Goal: Task Accomplishment & Management: Manage account settings

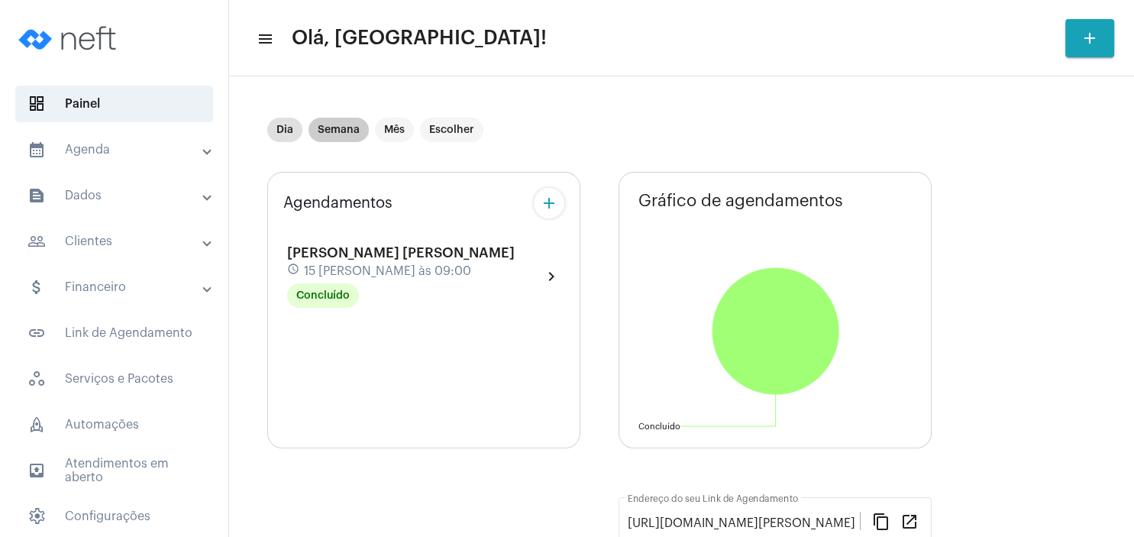
click at [346, 124] on mat-chip "Semana" at bounding box center [338, 130] width 60 height 24
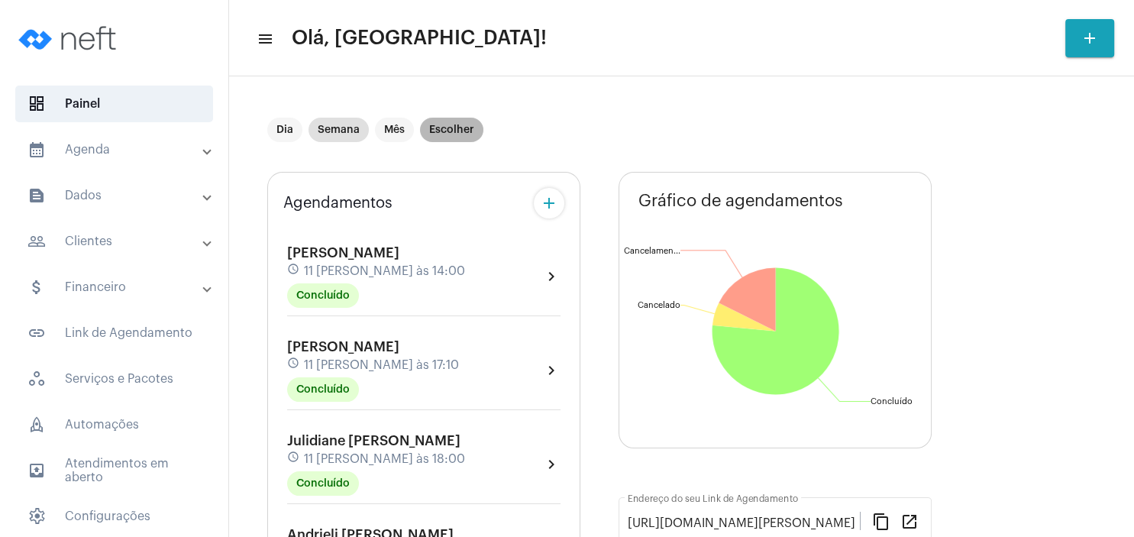
click at [457, 127] on mat-chip "Escolher" at bounding box center [451, 130] width 63 height 24
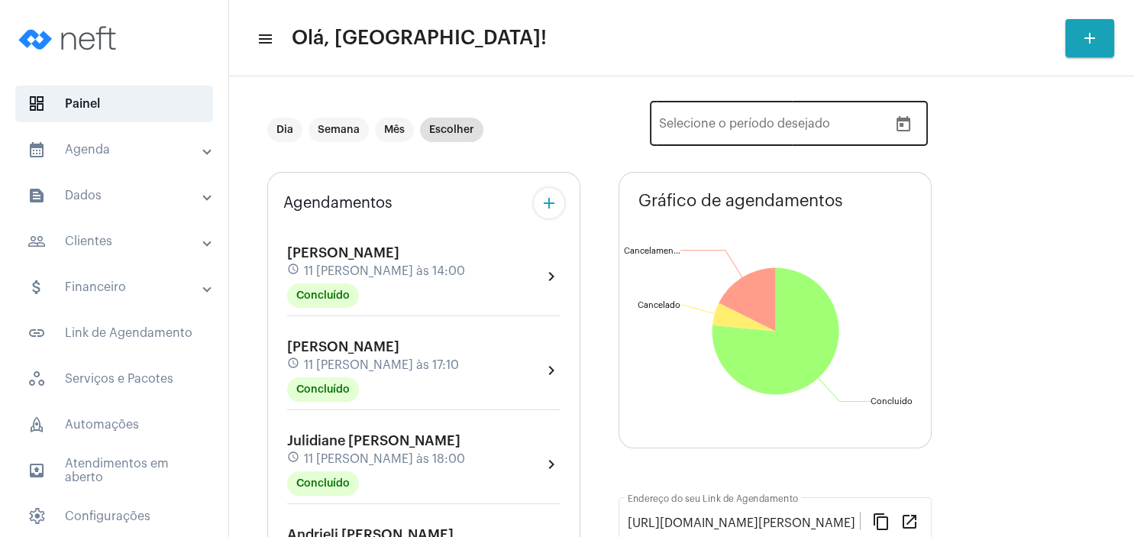
click at [909, 128] on icon "Open calendar" at bounding box center [903, 123] width 14 height 15
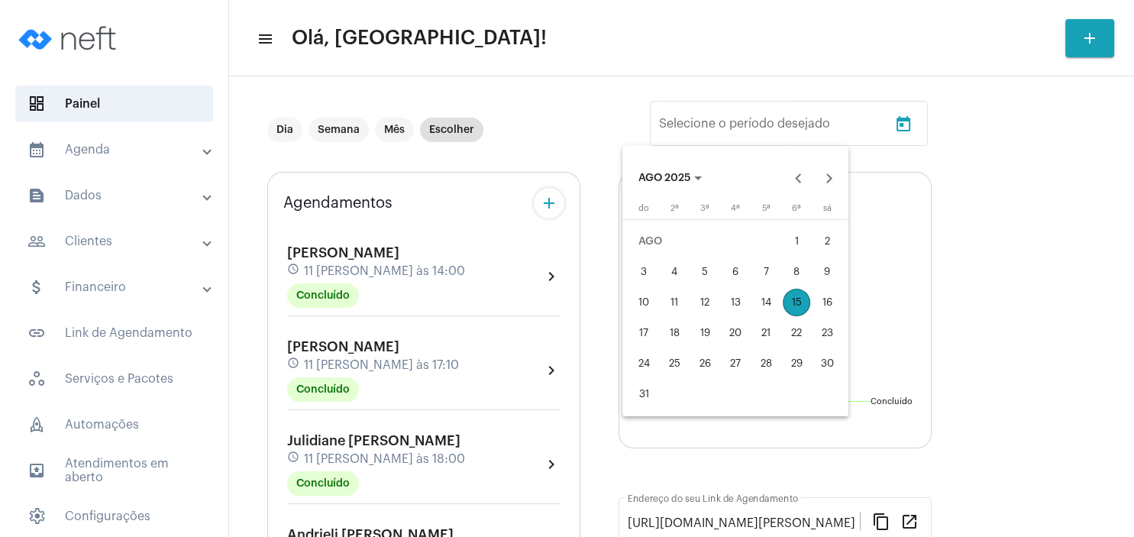
click at [647, 334] on div "17" at bounding box center [643, 332] width 27 height 27
type input "[DATE]"
click at [833, 328] on div "23" at bounding box center [826, 332] width 27 height 27
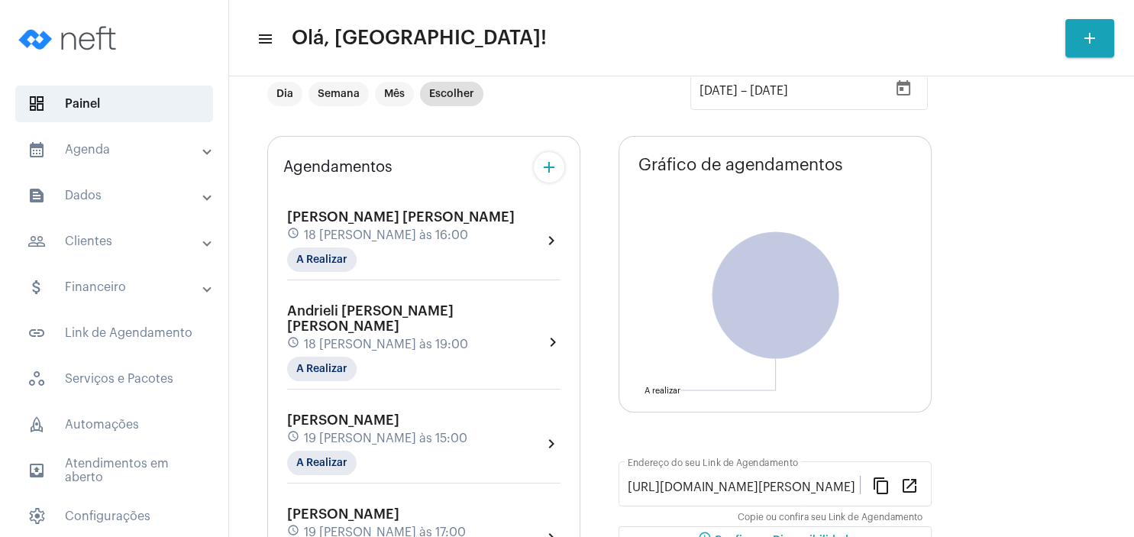
scroll to position [73, 0]
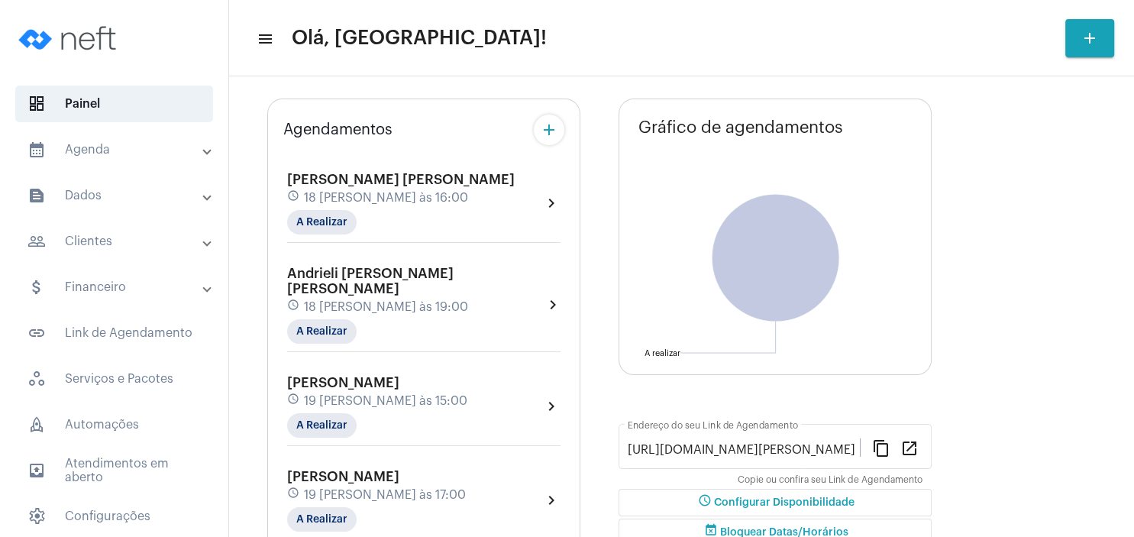
click at [123, 237] on mat-panel-title "people_outline Clientes" at bounding box center [115, 241] width 176 height 18
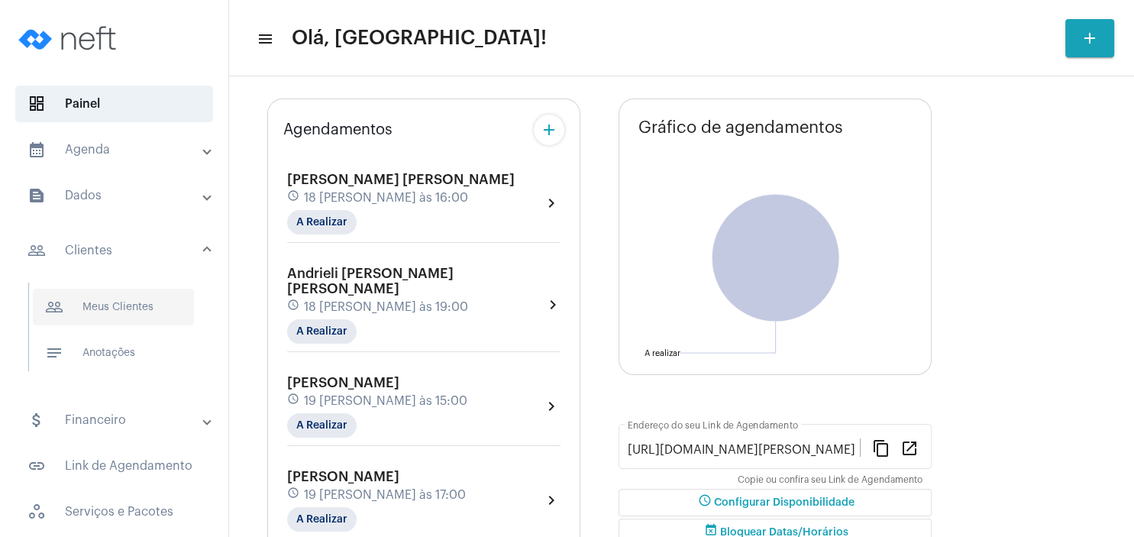
click at [118, 301] on span "people_outline Meus Clientes" at bounding box center [113, 307] width 161 height 37
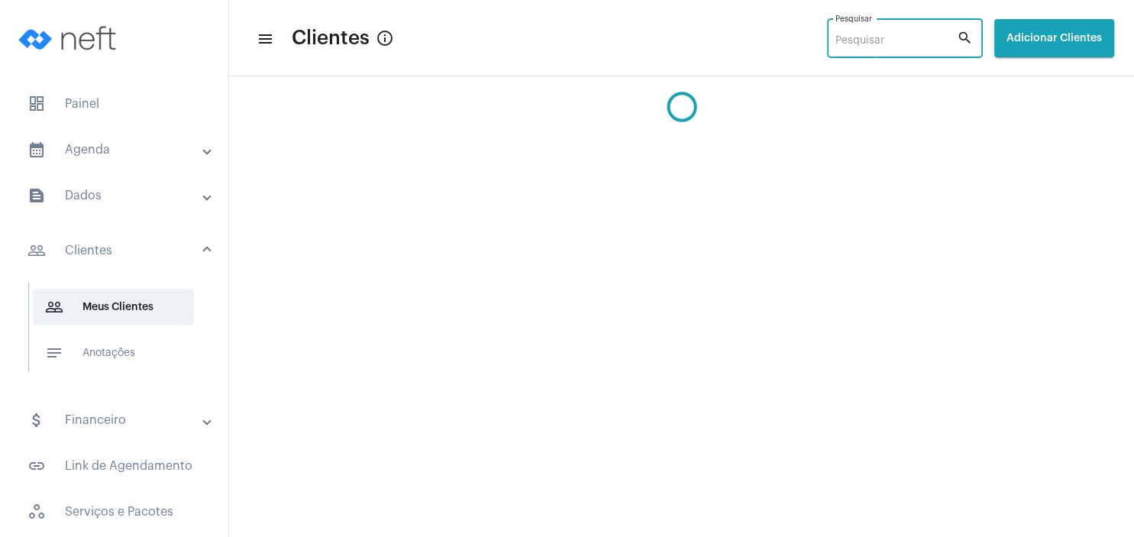
click at [835, 36] on input "Pesquisar" at bounding box center [895, 41] width 121 height 12
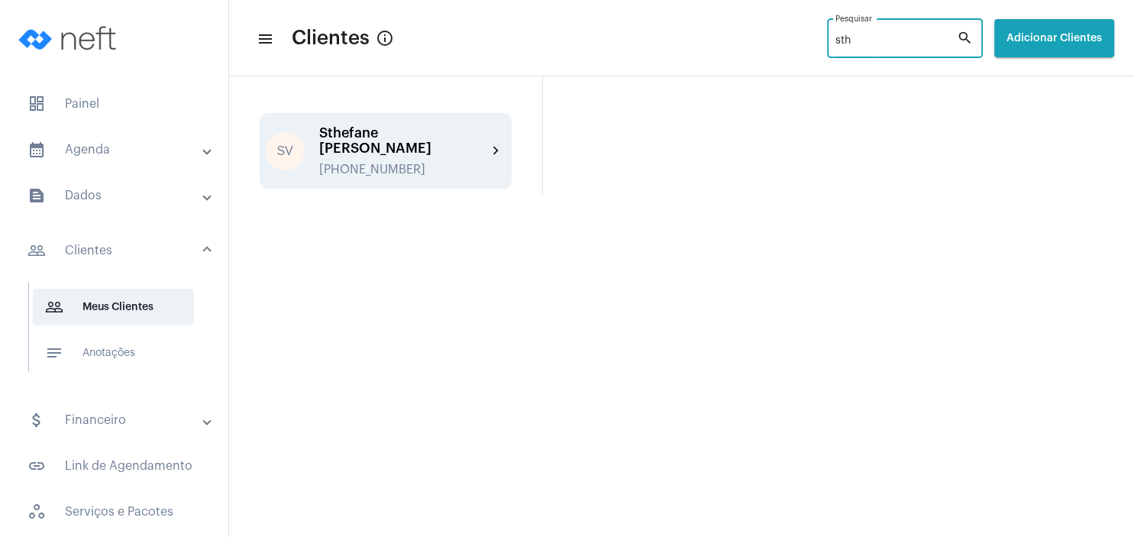
type input "sth"
click at [404, 150] on div "Sthefane [PERSON_NAME]" at bounding box center [403, 140] width 168 height 31
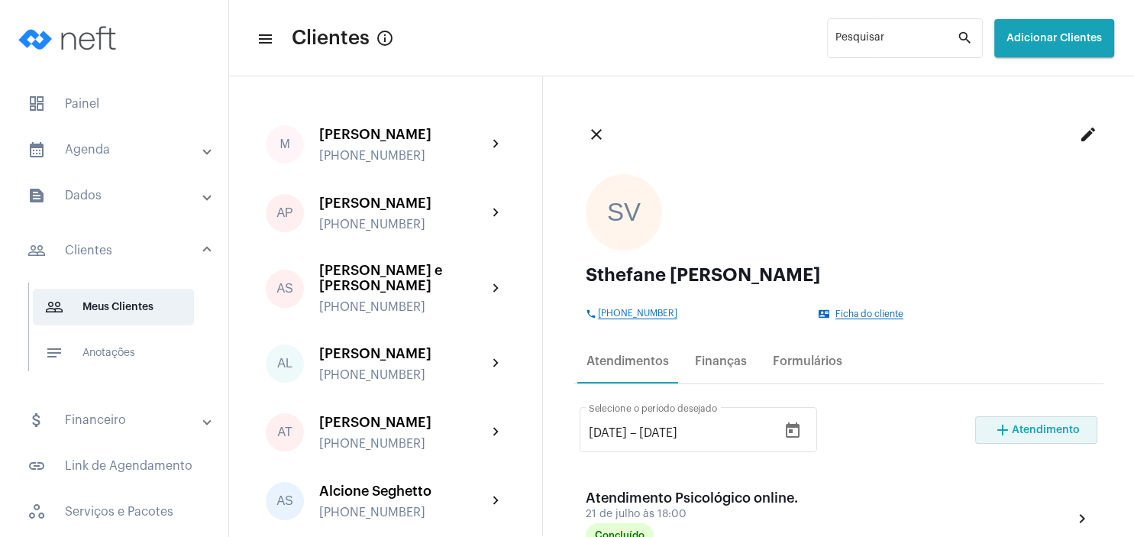
click at [1021, 437] on button "add Atendimento" at bounding box center [1036, 429] width 122 height 27
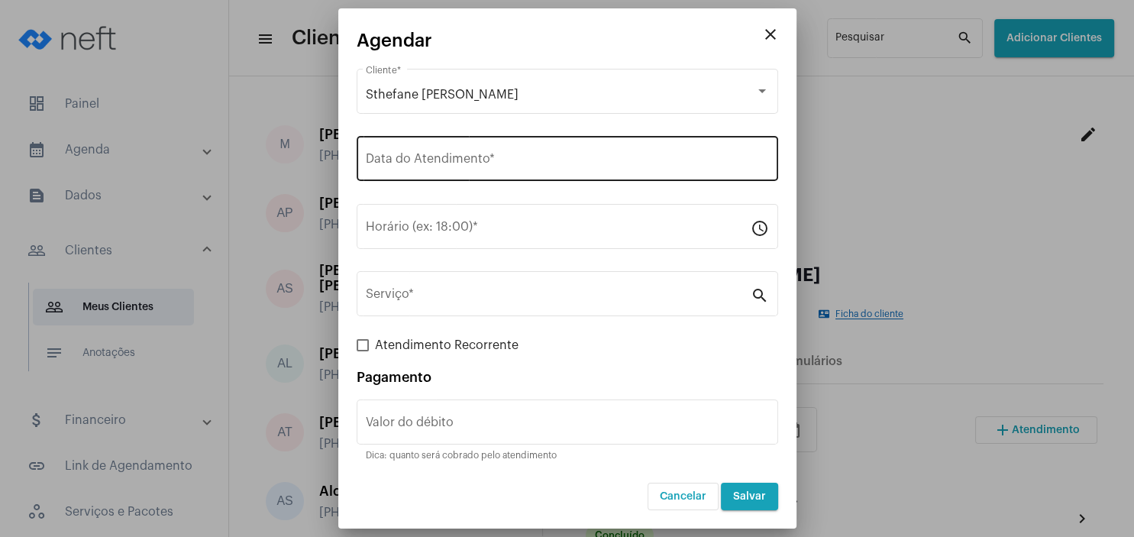
click at [435, 152] on div "Data do Atendimento *" at bounding box center [567, 157] width 403 height 48
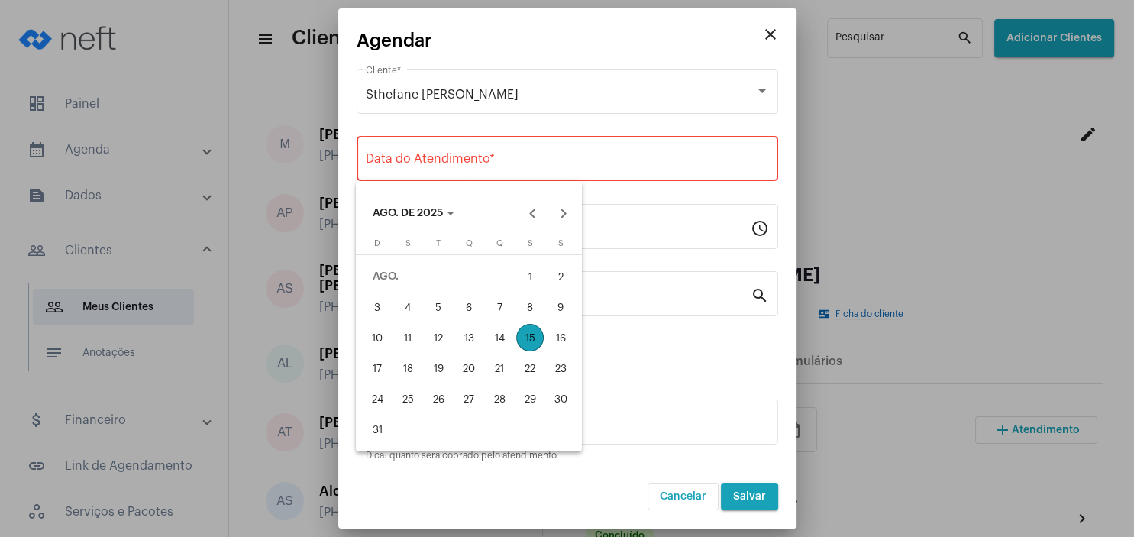
click at [411, 370] on div "18" at bounding box center [407, 367] width 27 height 27
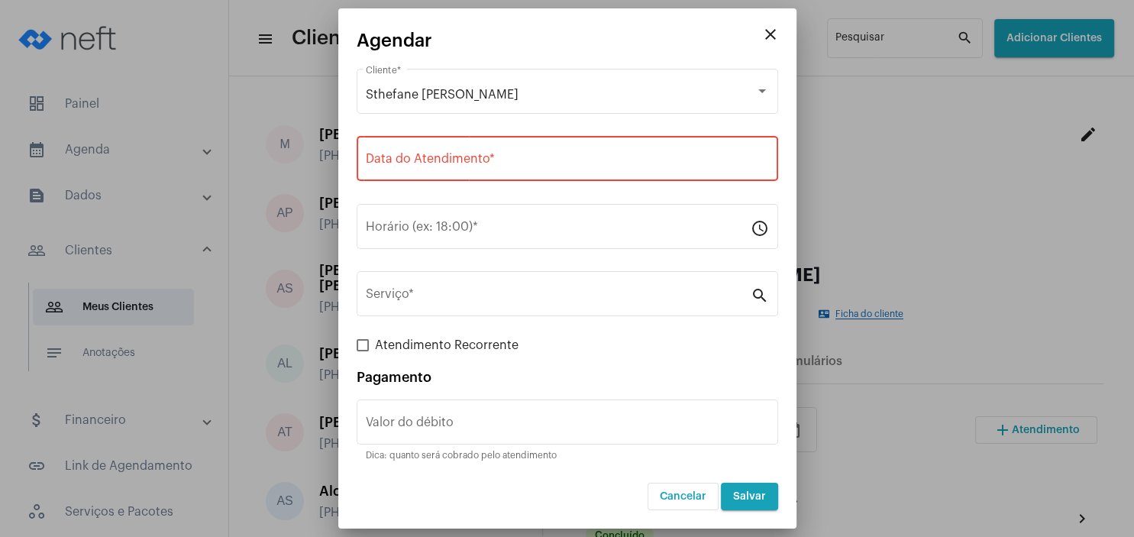
type input "[DATE]"
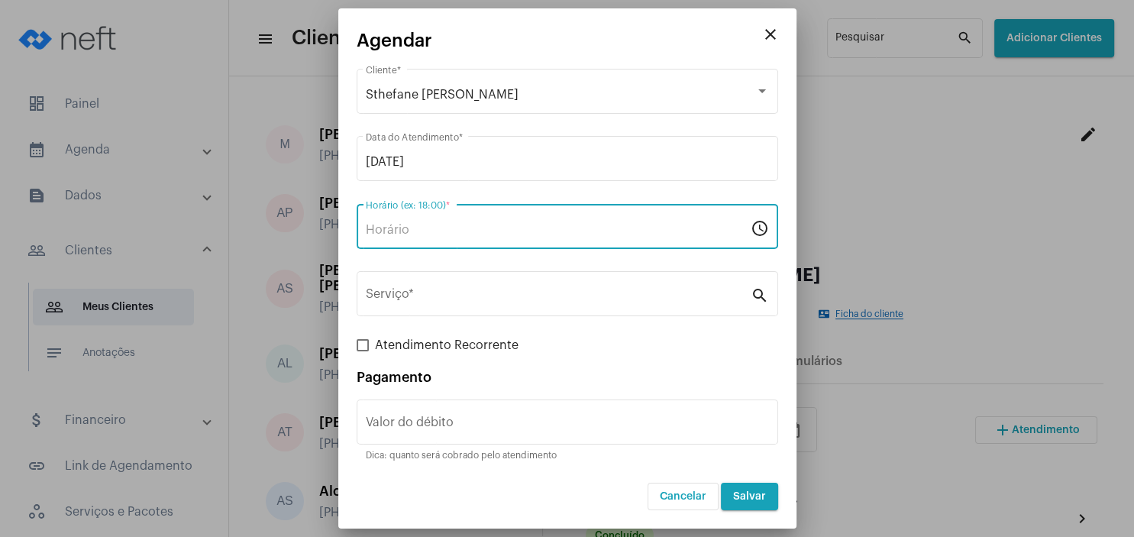
click at [386, 231] on input "Horário (ex: 18:00) *" at bounding box center [558, 230] width 385 height 14
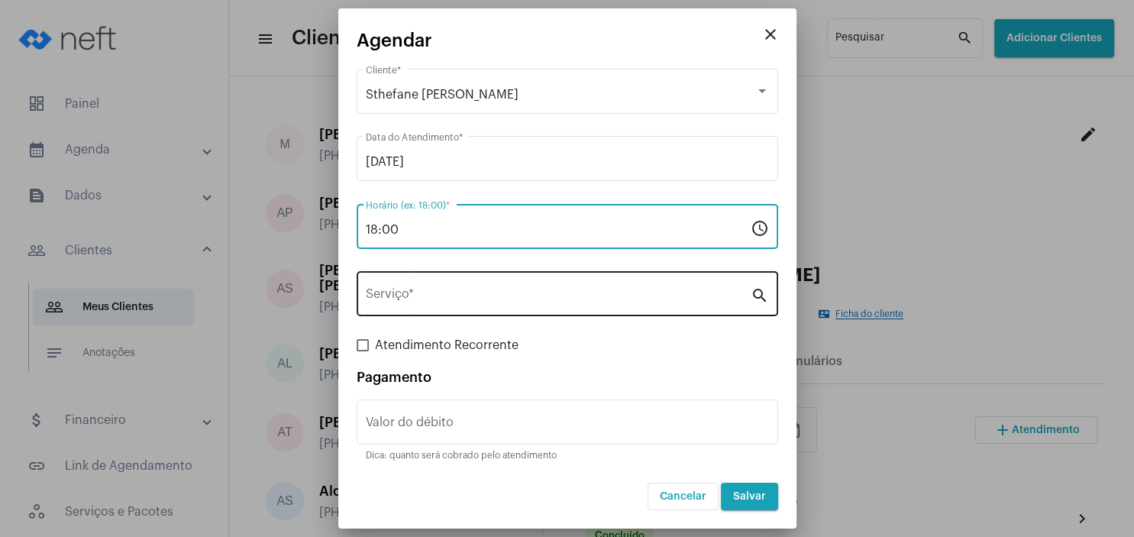
type input "18:00"
click at [391, 305] on div "Serviço *" at bounding box center [558, 292] width 385 height 48
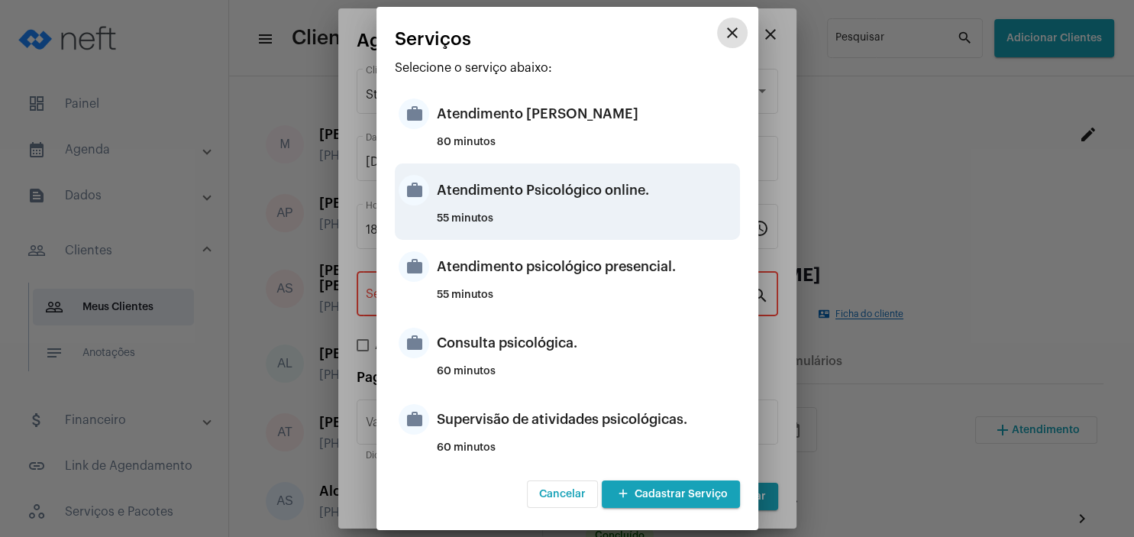
click at [605, 194] on div "Atendimento Psicológico online." at bounding box center [586, 190] width 299 height 46
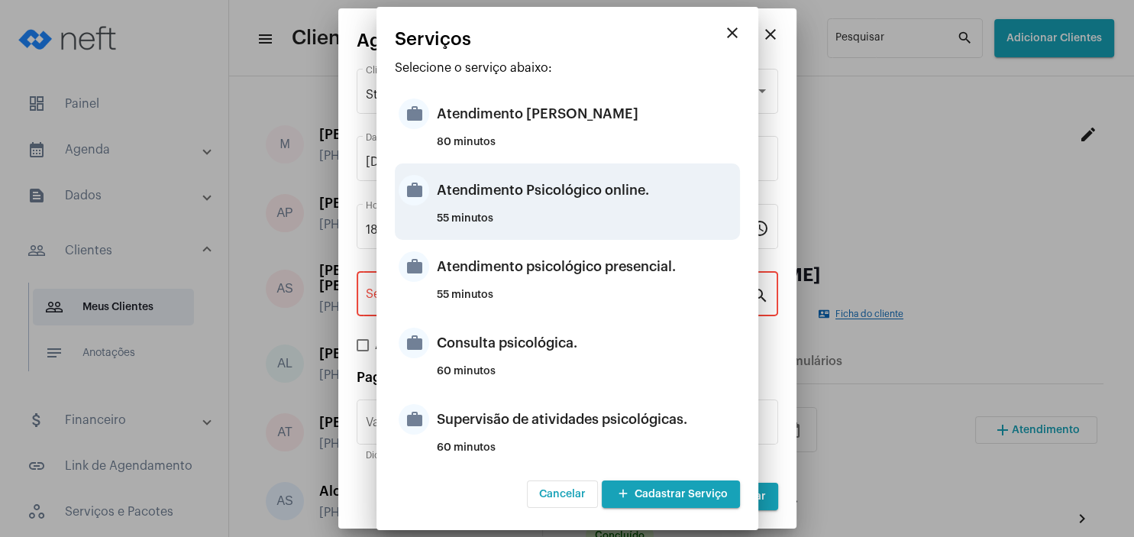
type input "Atendimento Psicológico online."
type input "R$ 250"
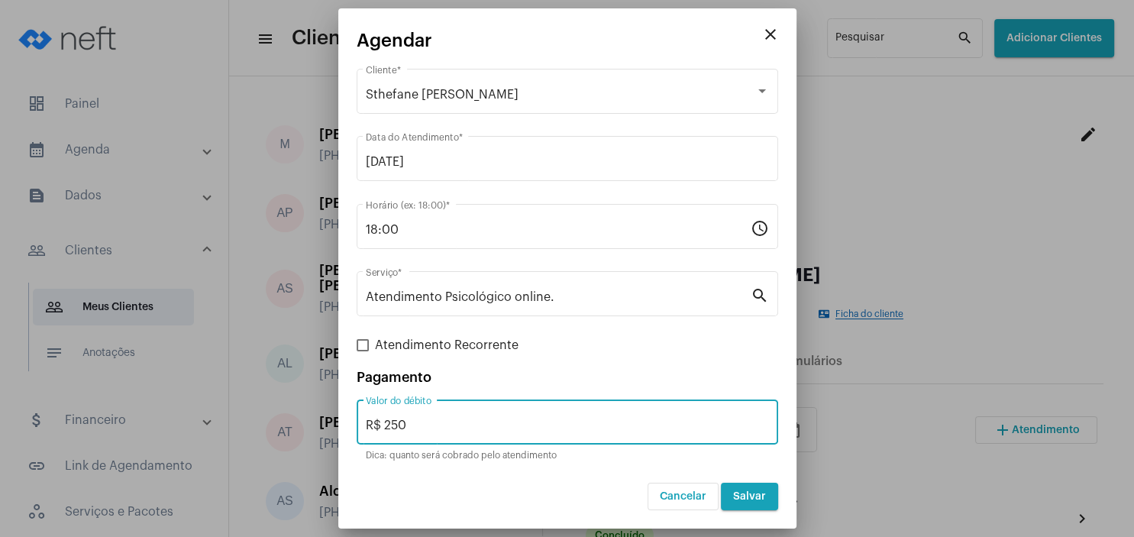
click at [419, 432] on input "R$ 250" at bounding box center [567, 425] width 403 height 14
click at [755, 499] on span "Salvar" at bounding box center [749, 496] width 33 height 11
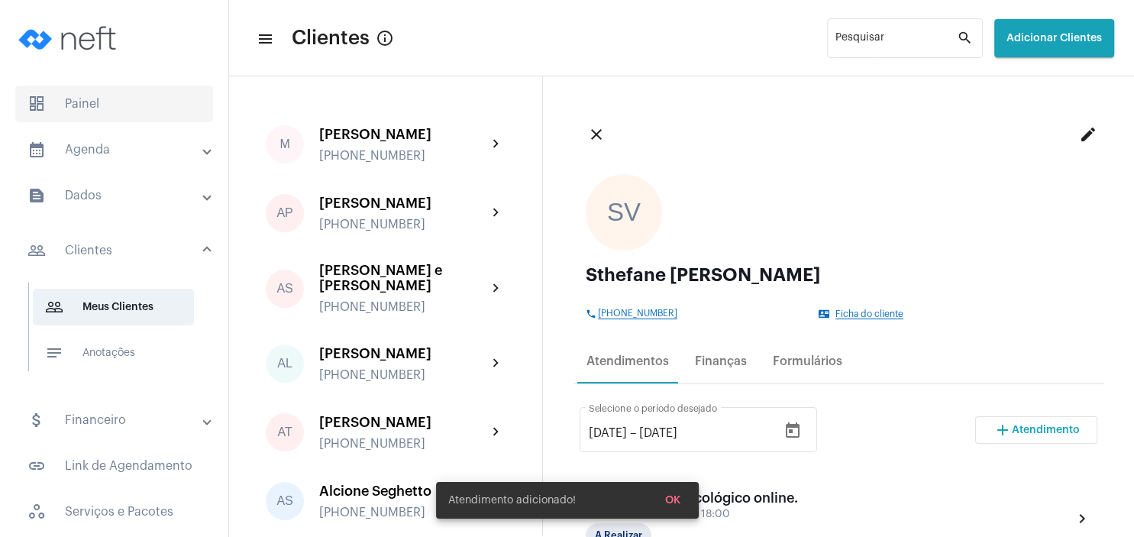
click at [102, 100] on span "dashboard Painel" at bounding box center [114, 104] width 198 height 37
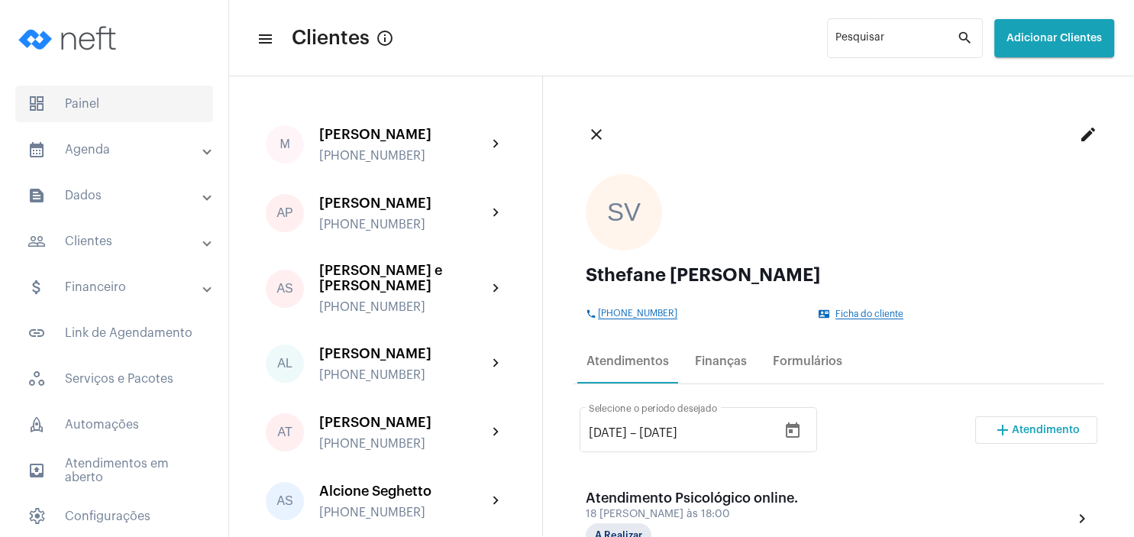
click at [121, 108] on span "dashboard Painel" at bounding box center [114, 104] width 198 height 37
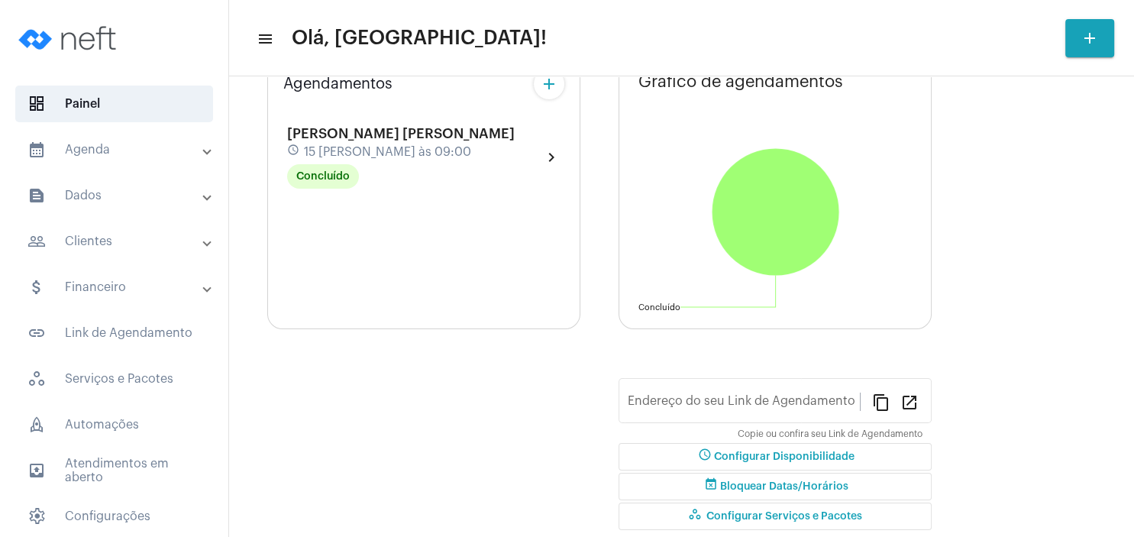
type input "[URL][DOMAIN_NAME][PERSON_NAME]"
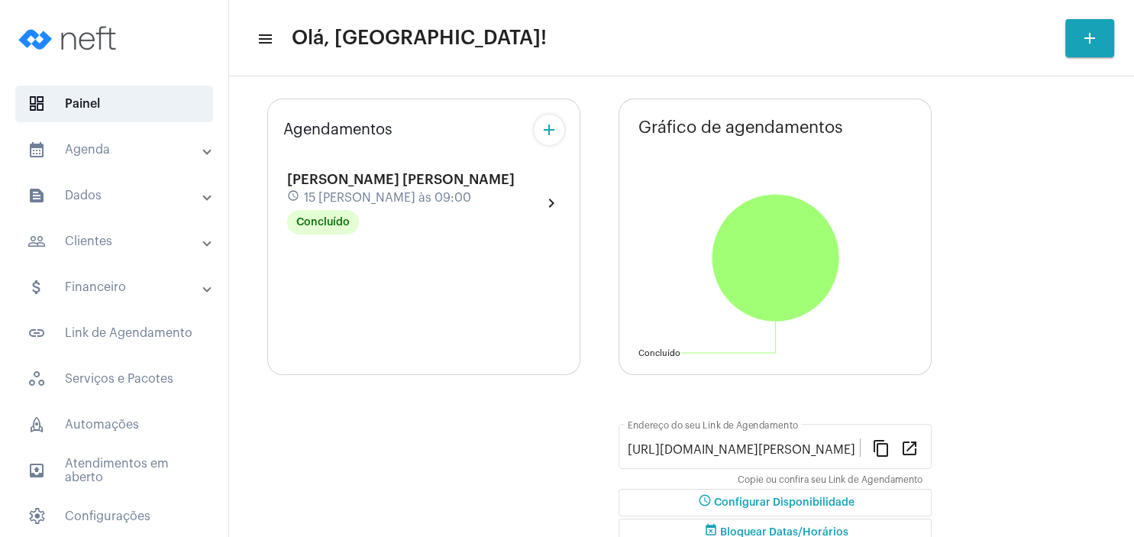
click at [466, 69] on mat-chip "Escolher" at bounding box center [451, 56] width 63 height 24
click at [905, 60] on icon "Open calendar" at bounding box center [903, 51] width 18 height 18
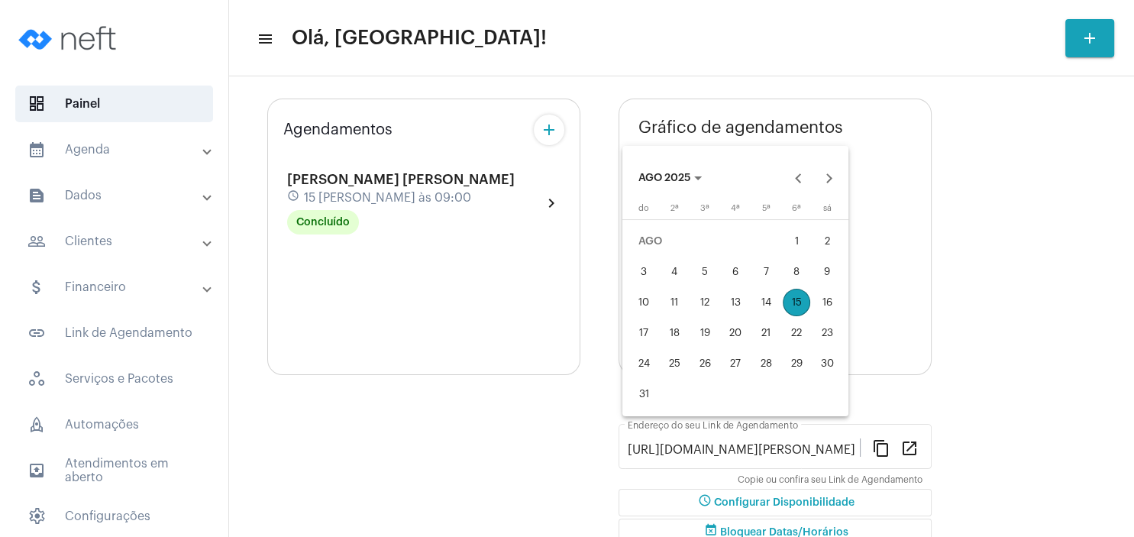
click at [644, 336] on div "17" at bounding box center [643, 332] width 27 height 27
click at [820, 318] on button "16" at bounding box center [827, 302] width 31 height 31
type input "[DATE]"
click at [645, 336] on div "17" at bounding box center [643, 332] width 27 height 27
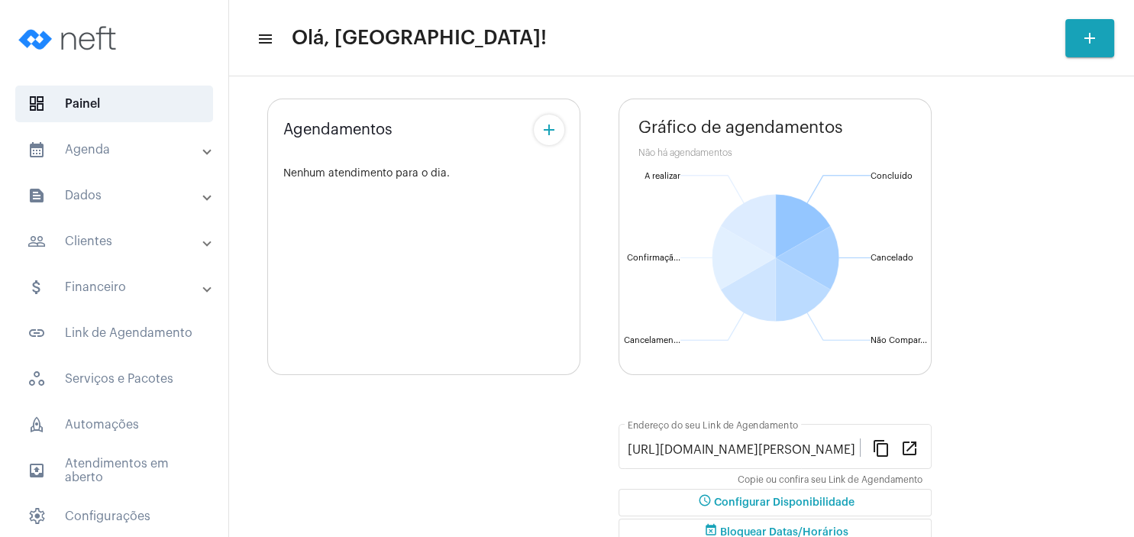
click at [903, 60] on icon "Open calendar" at bounding box center [903, 51] width 18 height 18
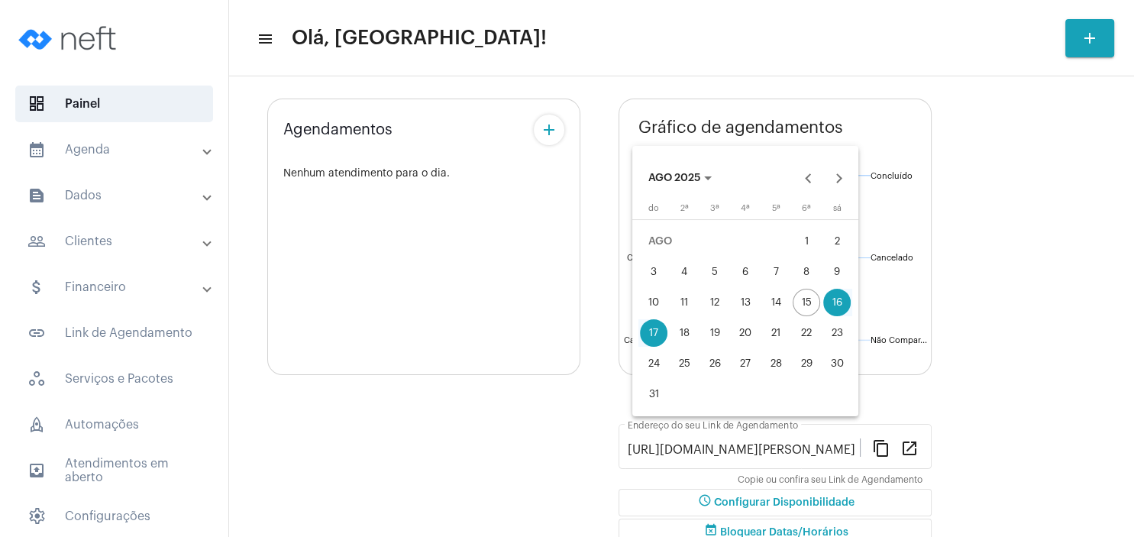
click at [650, 328] on div "17" at bounding box center [653, 332] width 27 height 27
type input "[DATE]"
click at [834, 333] on div "23" at bounding box center [836, 332] width 27 height 27
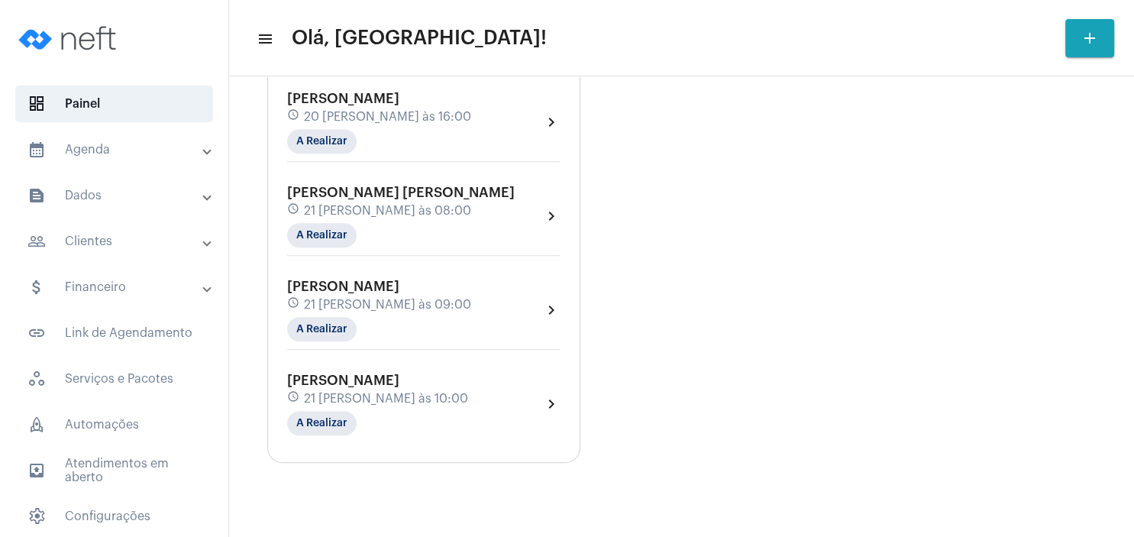
scroll to position [794, 0]
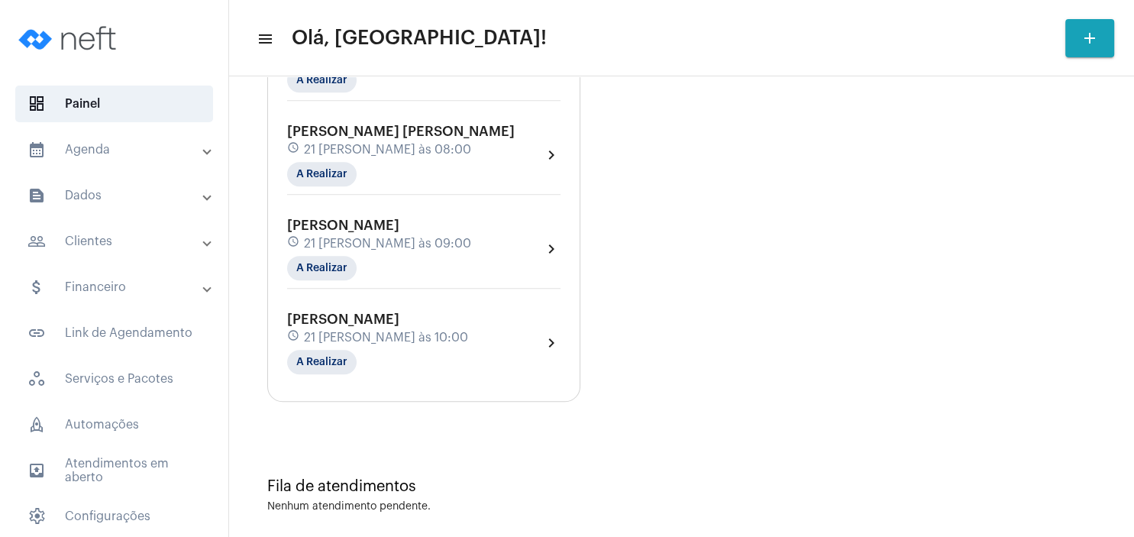
click at [105, 246] on mat-panel-title "people_outline Clientes" at bounding box center [115, 241] width 176 height 18
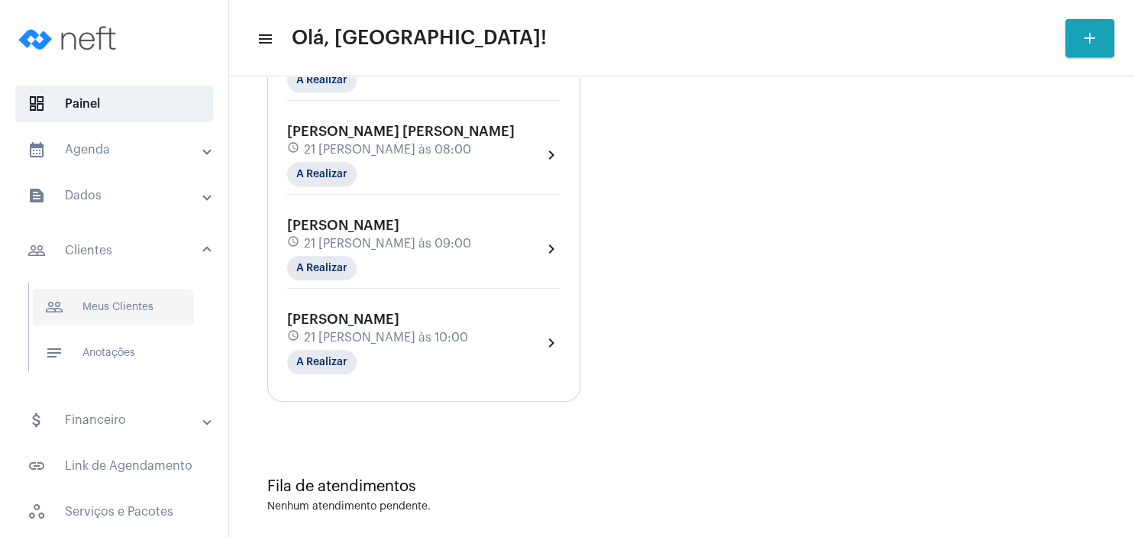
click at [108, 296] on span "people_outline Meus Clientes" at bounding box center [113, 307] width 161 height 37
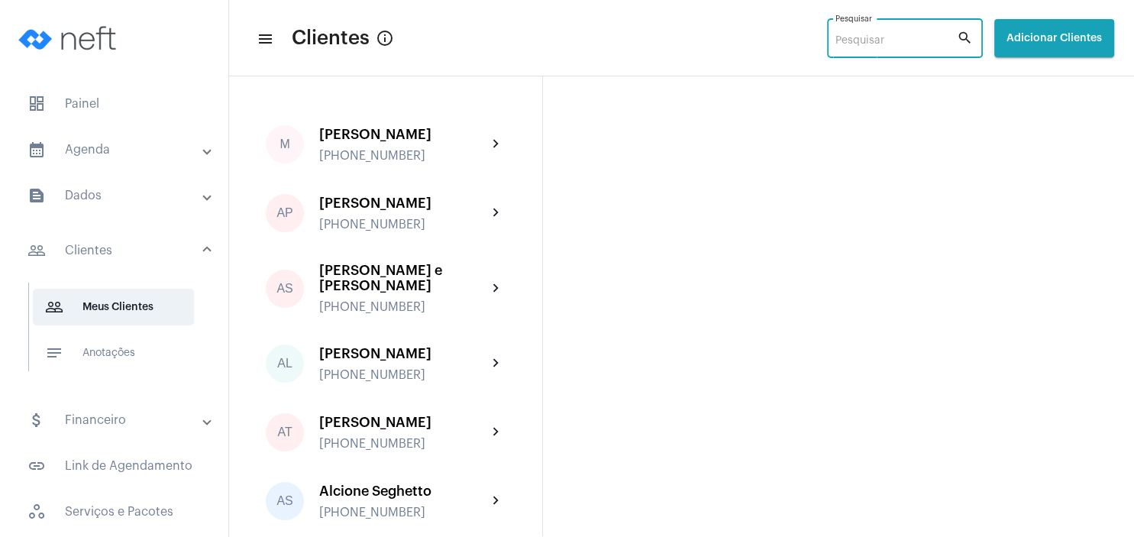
click at [835, 44] on input "Pesquisar" at bounding box center [895, 41] width 121 height 12
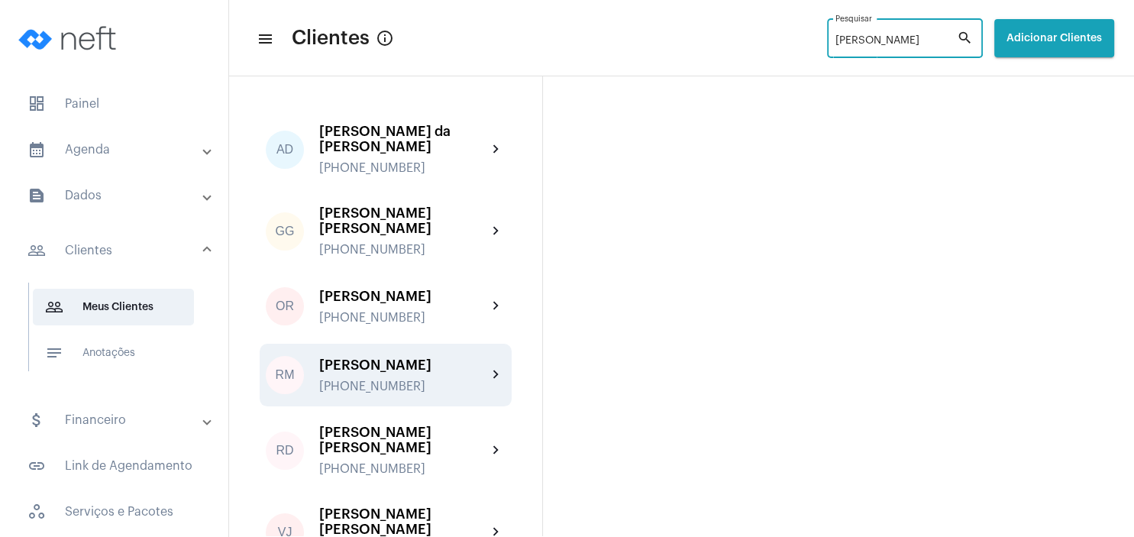
scroll to position [2, 0]
type input "[PERSON_NAME]"
click at [417, 357] on div "[PERSON_NAME] [PHONE_NUMBER]" at bounding box center [403, 375] width 168 height 36
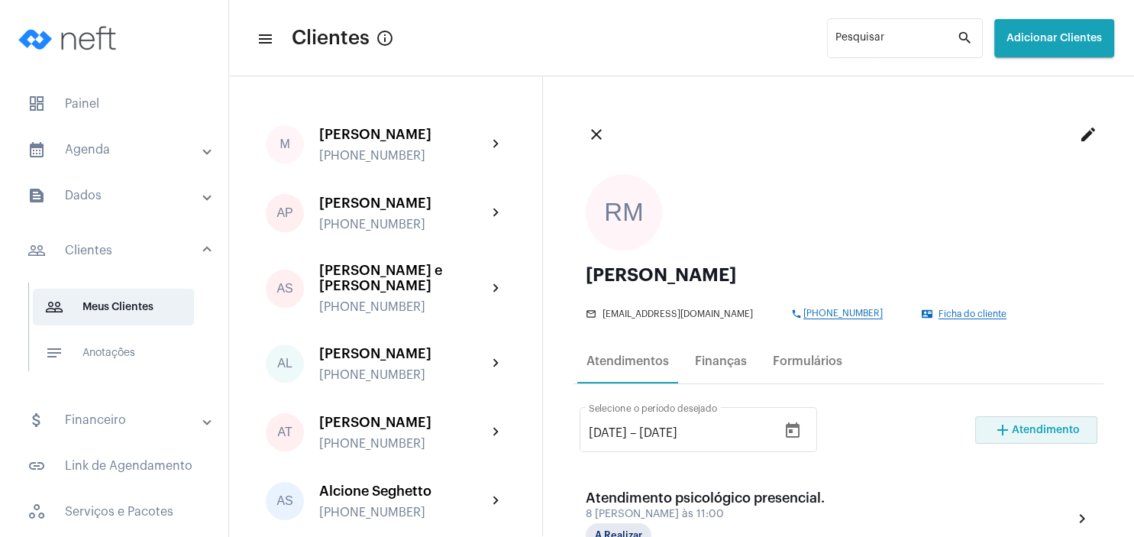
click at [1011, 426] on mat-icon "add" at bounding box center [1002, 430] width 18 height 18
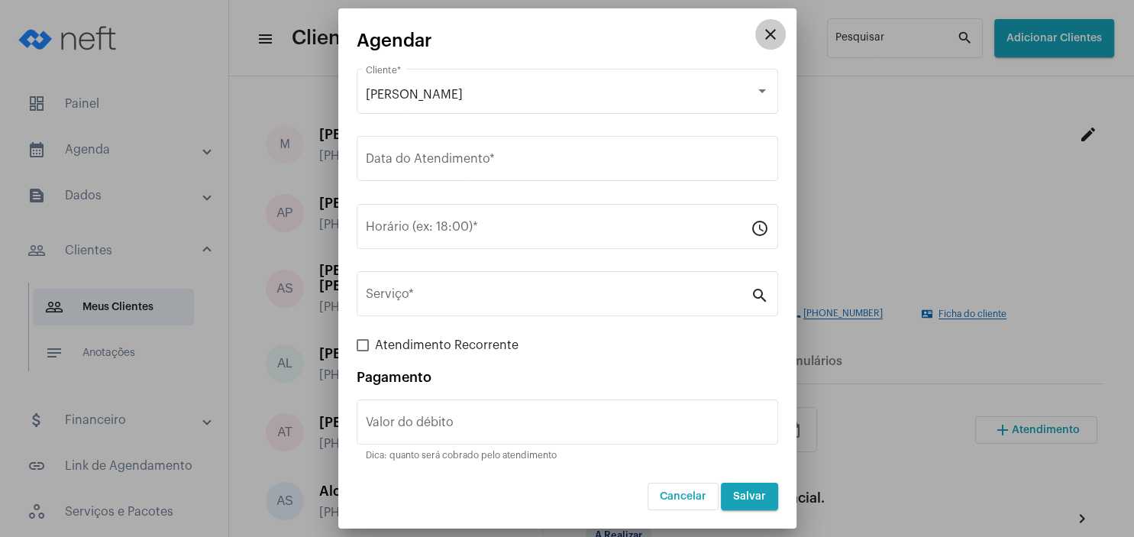
click at [769, 44] on button "close" at bounding box center [770, 34] width 31 height 31
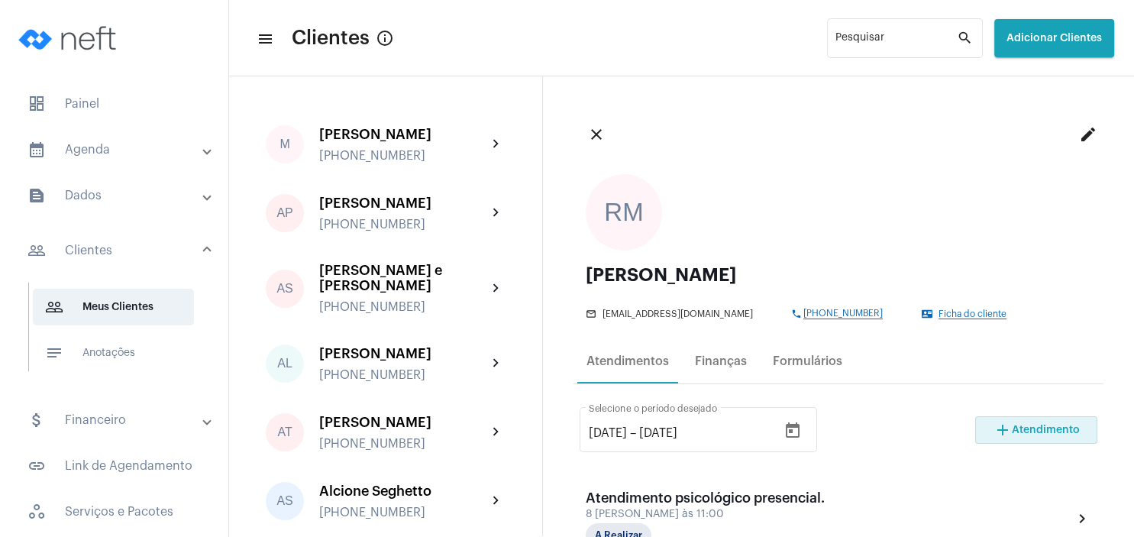
scroll to position [147, 0]
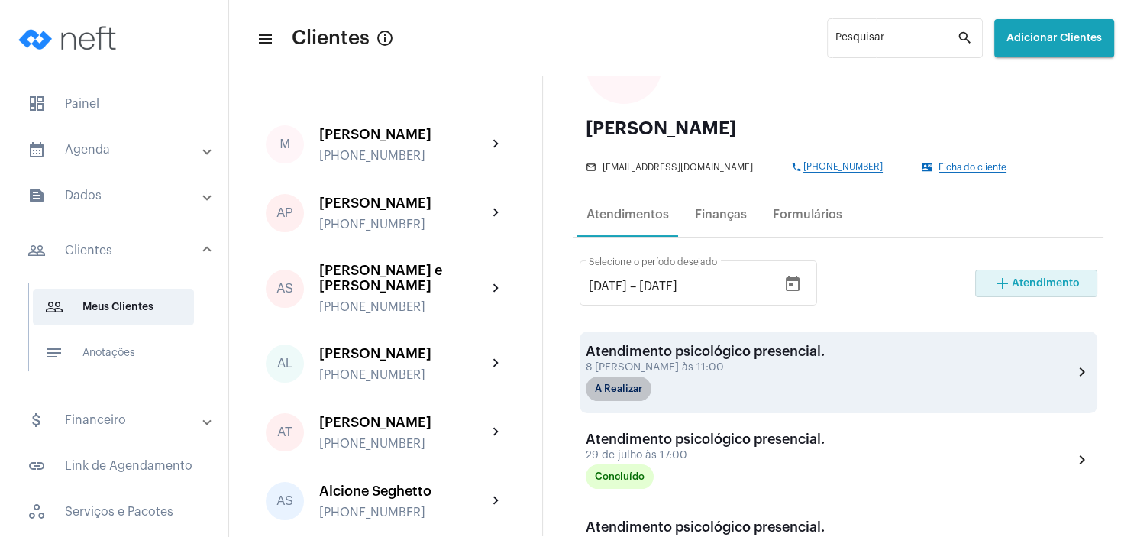
click at [622, 392] on mat-chip "A Realizar" at bounding box center [619, 388] width 66 height 24
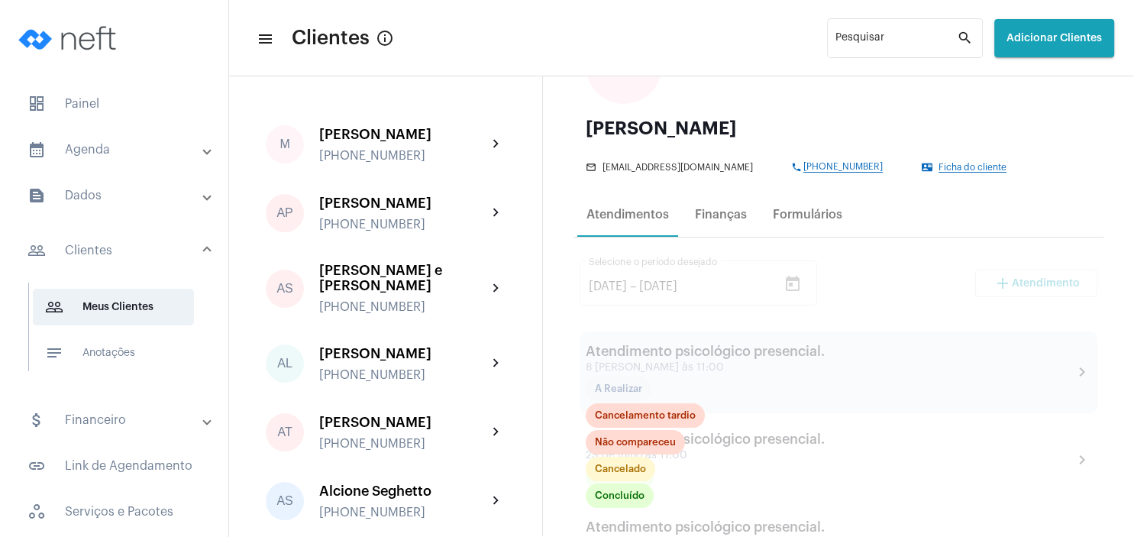
click at [839, 471] on div at bounding box center [838, 532] width 530 height 591
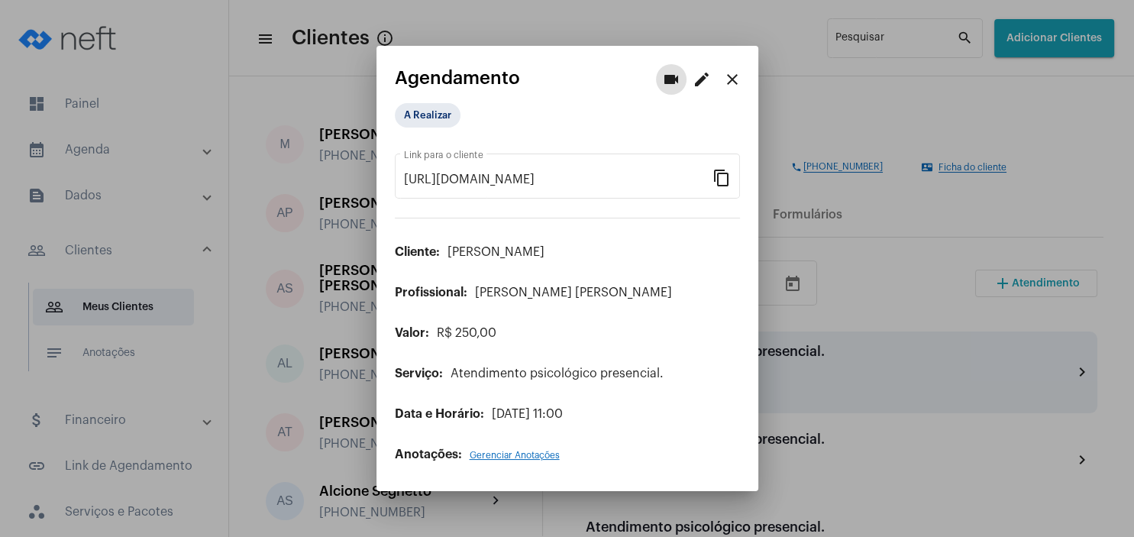
click at [735, 80] on mat-icon "close" at bounding box center [732, 79] width 18 height 18
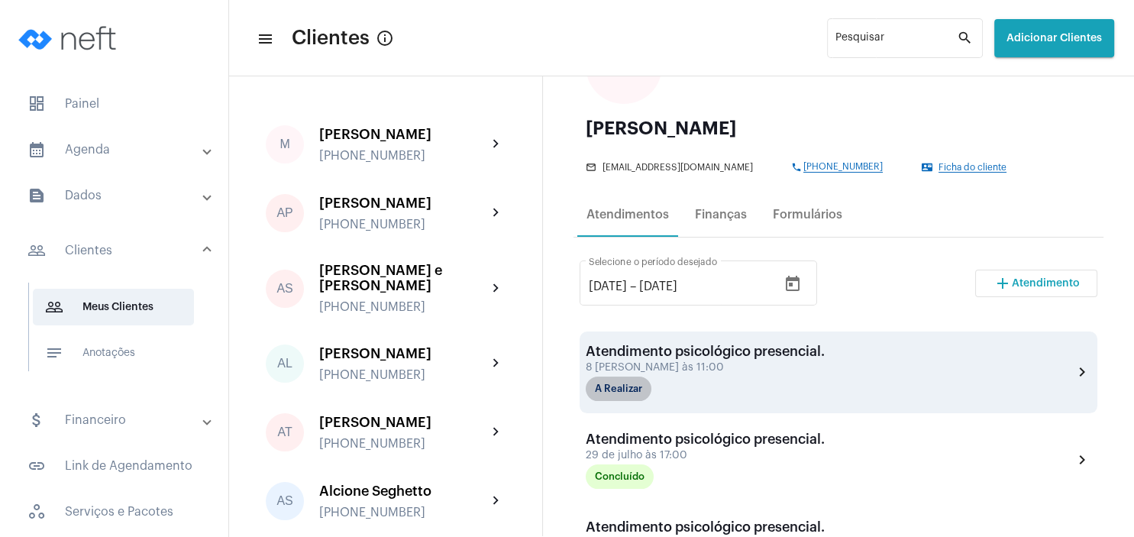
click at [634, 386] on mat-chip "A Realizar" at bounding box center [619, 388] width 66 height 24
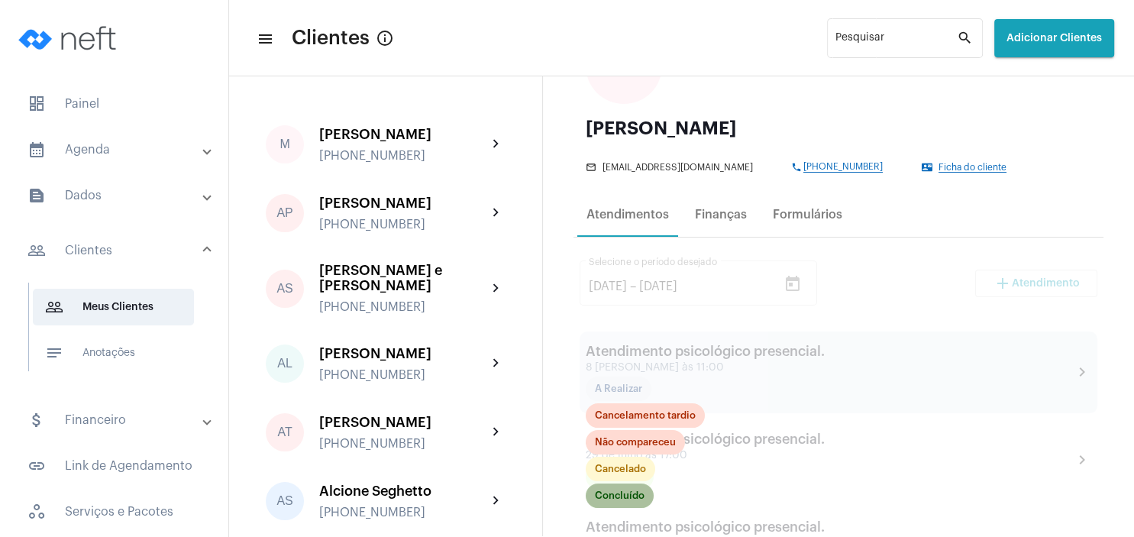
click at [622, 489] on mat-chip "Concluído" at bounding box center [620, 495] width 68 height 24
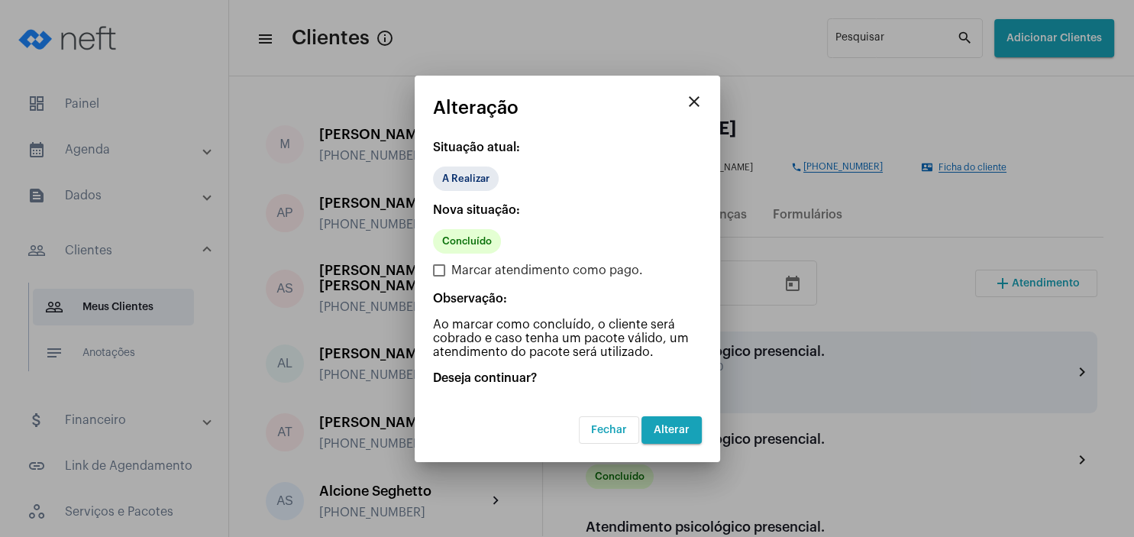
click at [682, 422] on button "Alterar" at bounding box center [671, 429] width 60 height 27
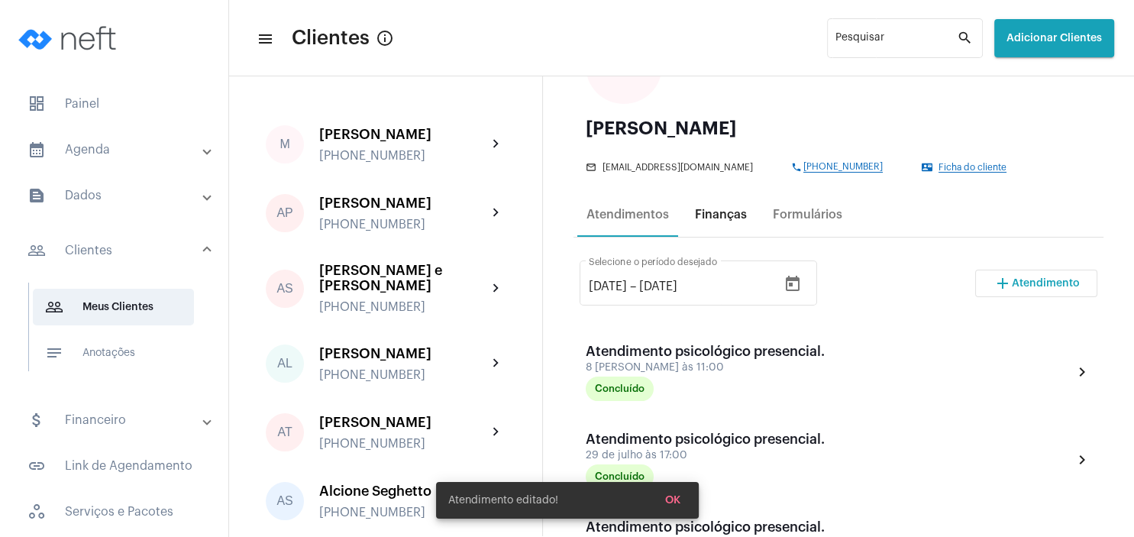
click at [726, 202] on div "Finanças" at bounding box center [721, 214] width 70 height 37
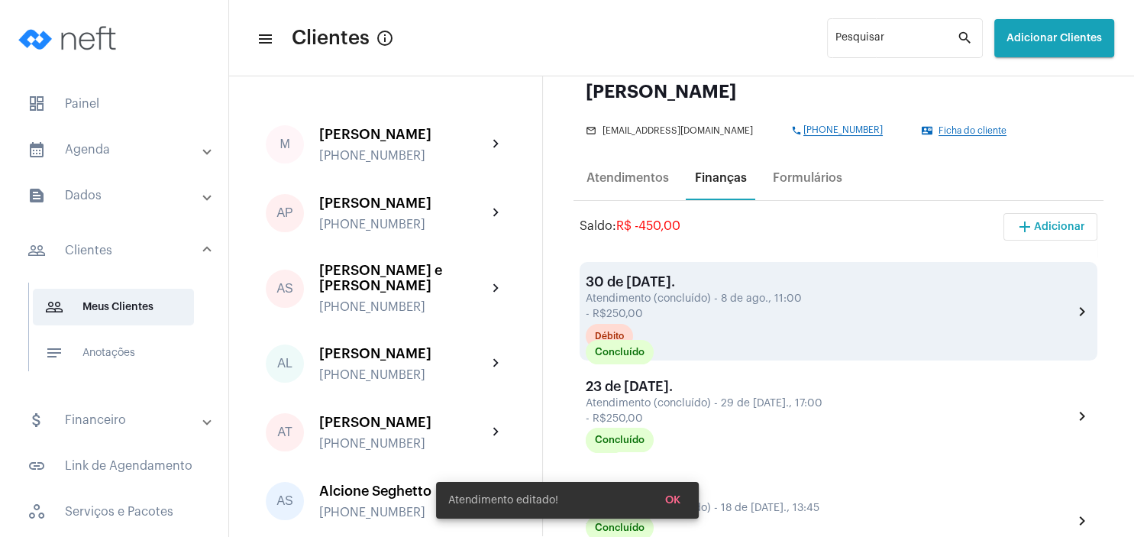
scroll to position [220, 0]
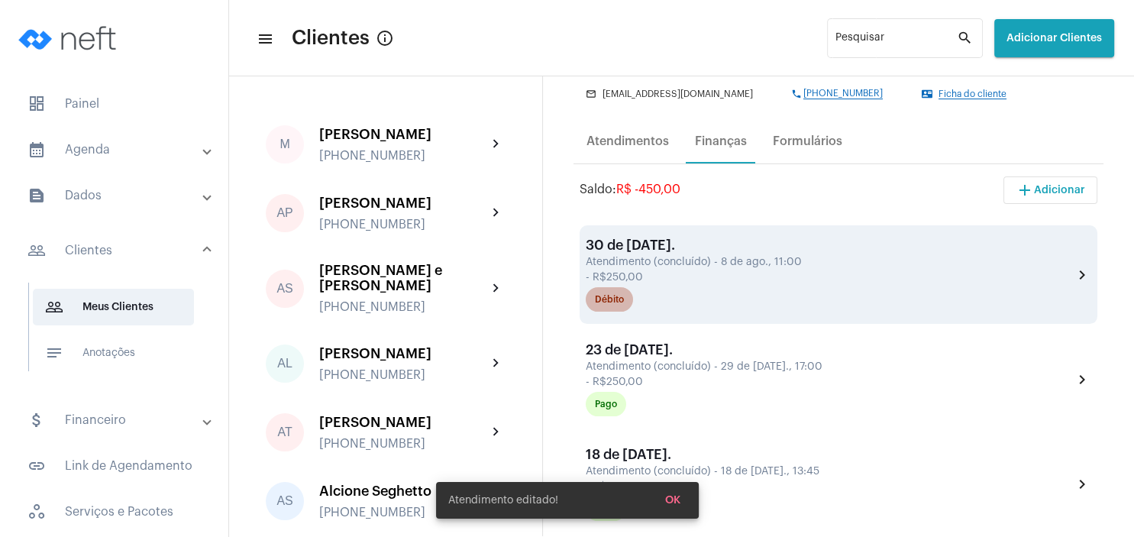
click at [619, 304] on div "Débito" at bounding box center [609, 300] width 29 height 10
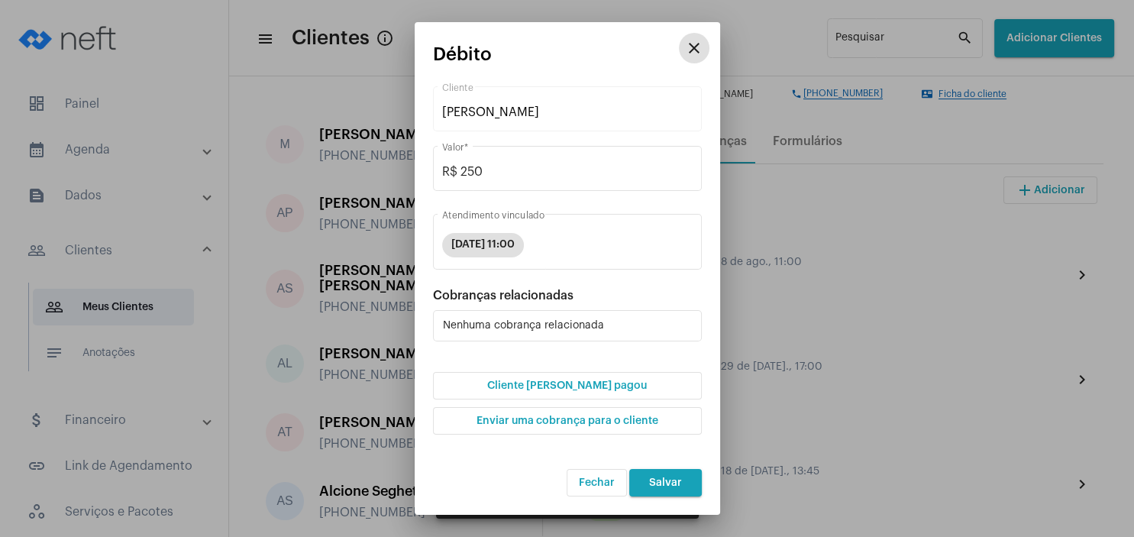
click at [591, 389] on span "Cliente [PERSON_NAME] pagou" at bounding box center [567, 385] width 160 height 11
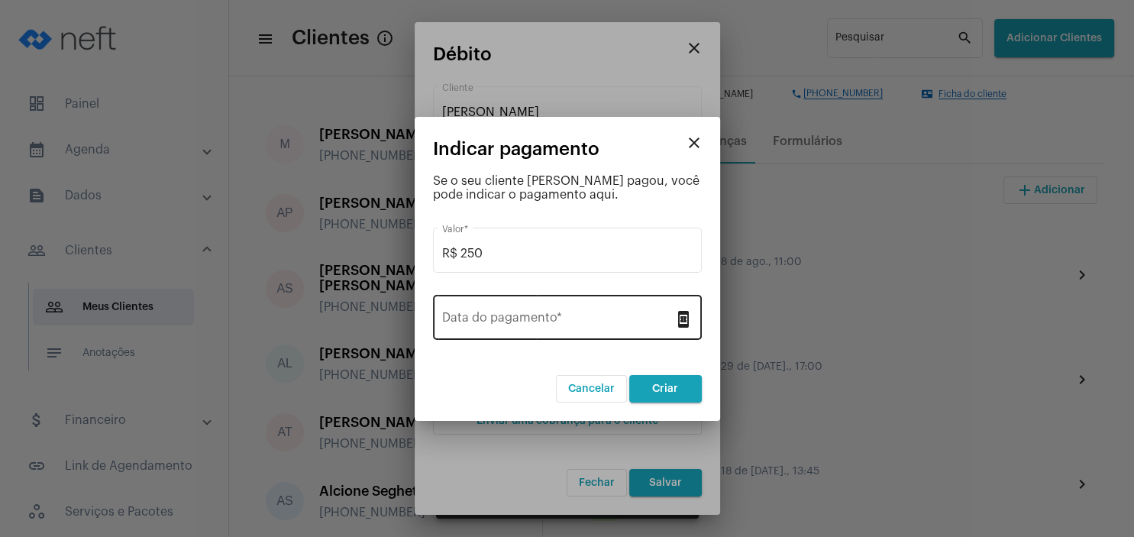
click at [558, 310] on div "Data do pagamento *" at bounding box center [558, 316] width 232 height 48
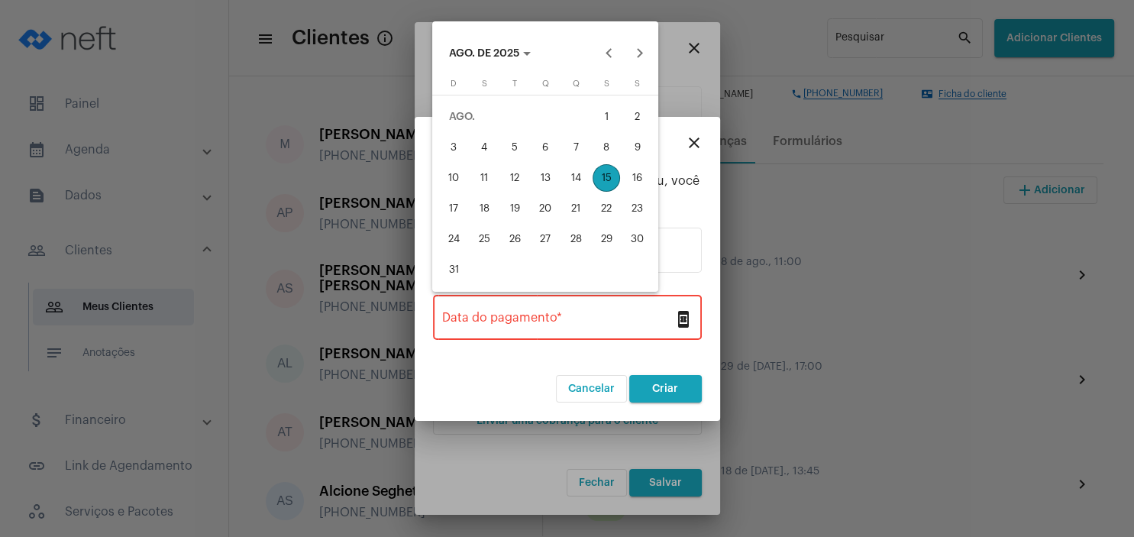
click at [610, 142] on div "8" at bounding box center [606, 147] width 27 height 27
type input "[DATE]"
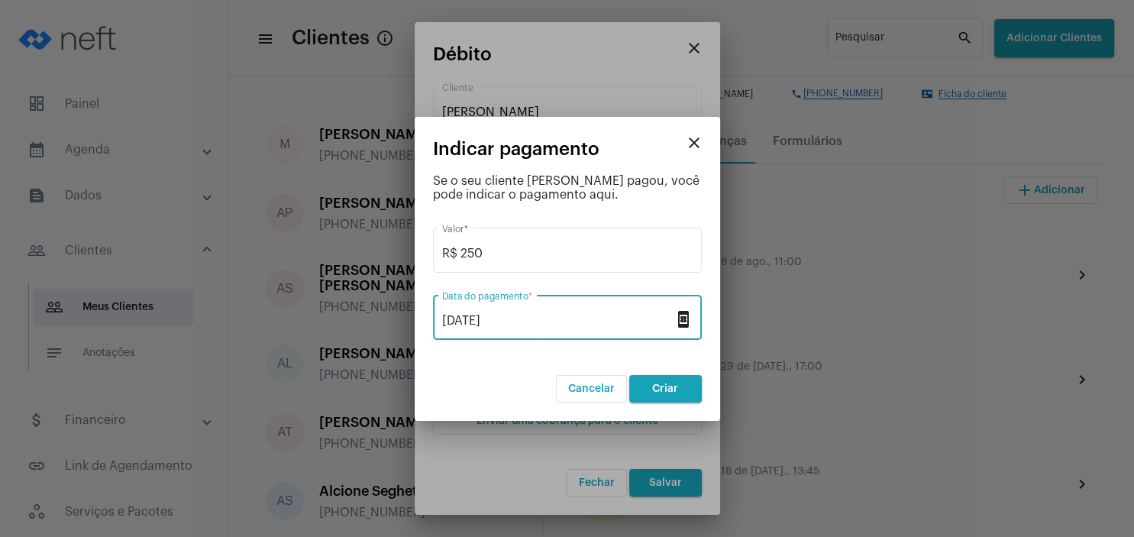
click at [675, 380] on button "Criar" at bounding box center [665, 388] width 73 height 27
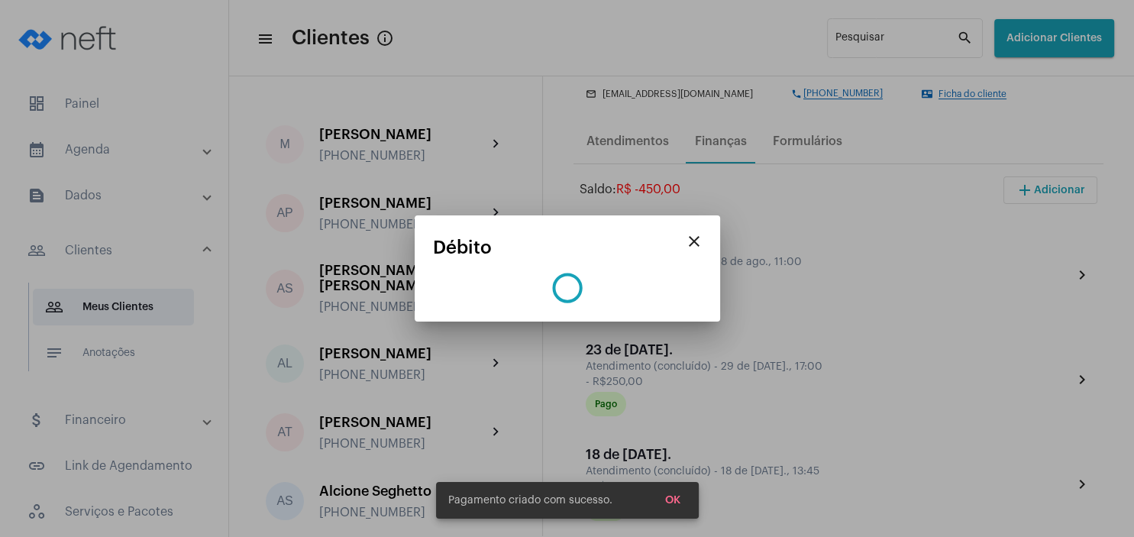
click at [670, 500] on span "OK" at bounding box center [672, 500] width 15 height 11
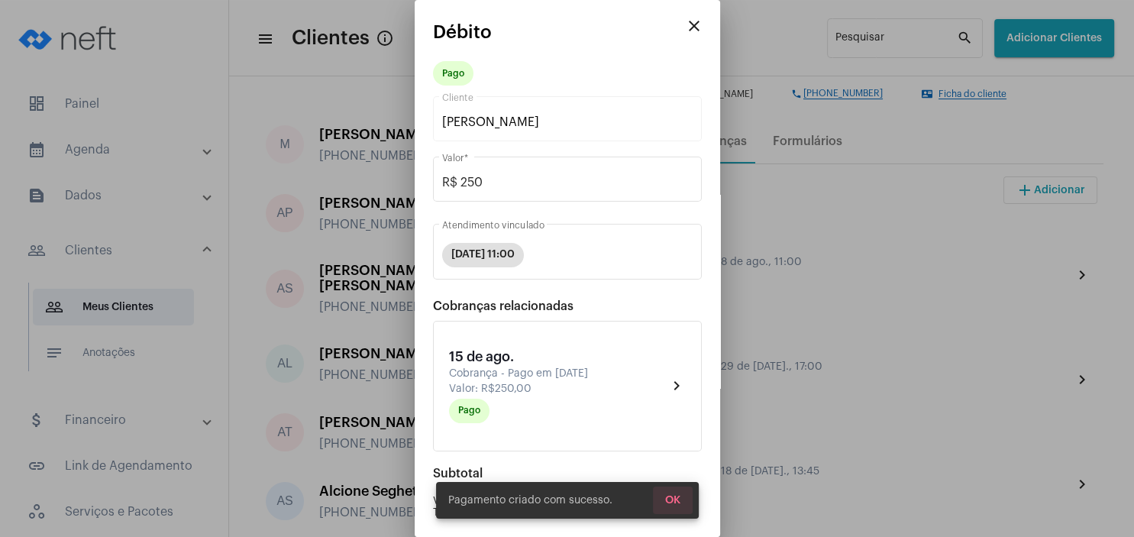
scroll to position [155, 0]
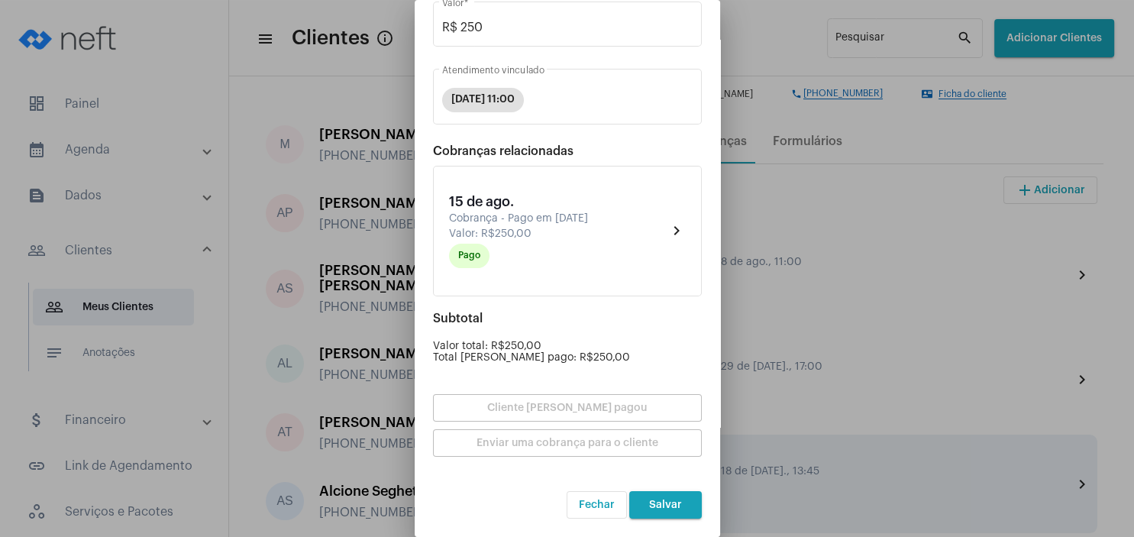
drag, startPoint x: 663, startPoint y: 497, endPoint x: 661, endPoint y: 470, distance: 26.8
click at [663, 498] on button "Salvar" at bounding box center [665, 504] width 73 height 27
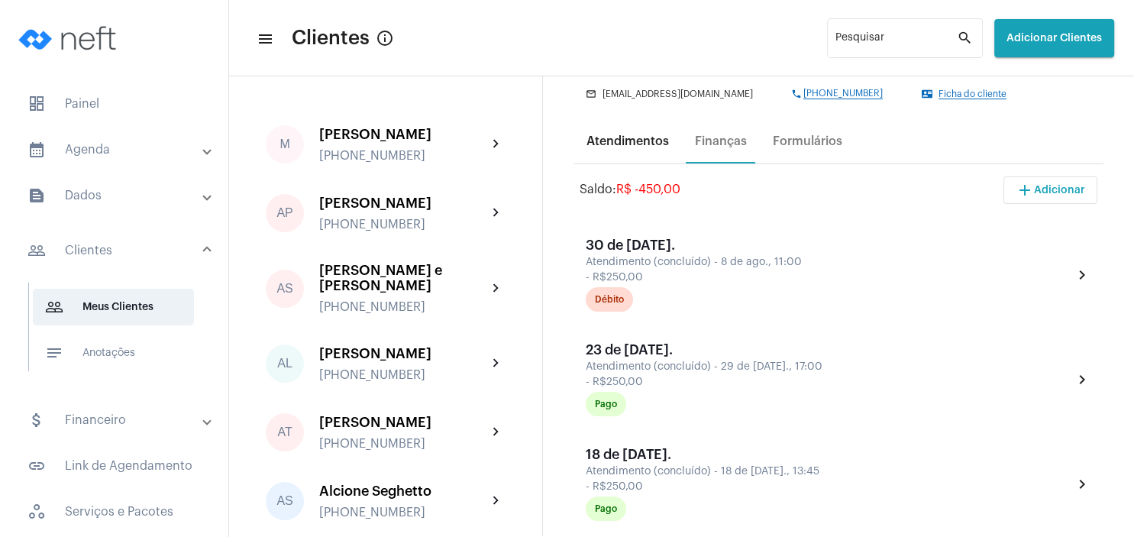
click at [643, 141] on div "Atendimentos" at bounding box center [627, 141] width 82 height 14
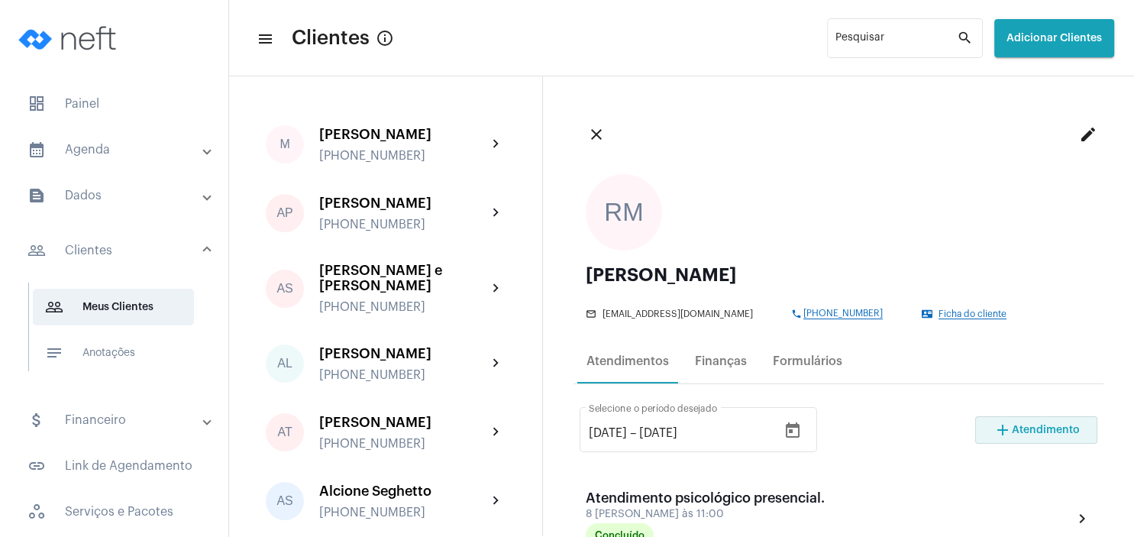
click at [1024, 425] on span "Atendimento" at bounding box center [1046, 430] width 68 height 11
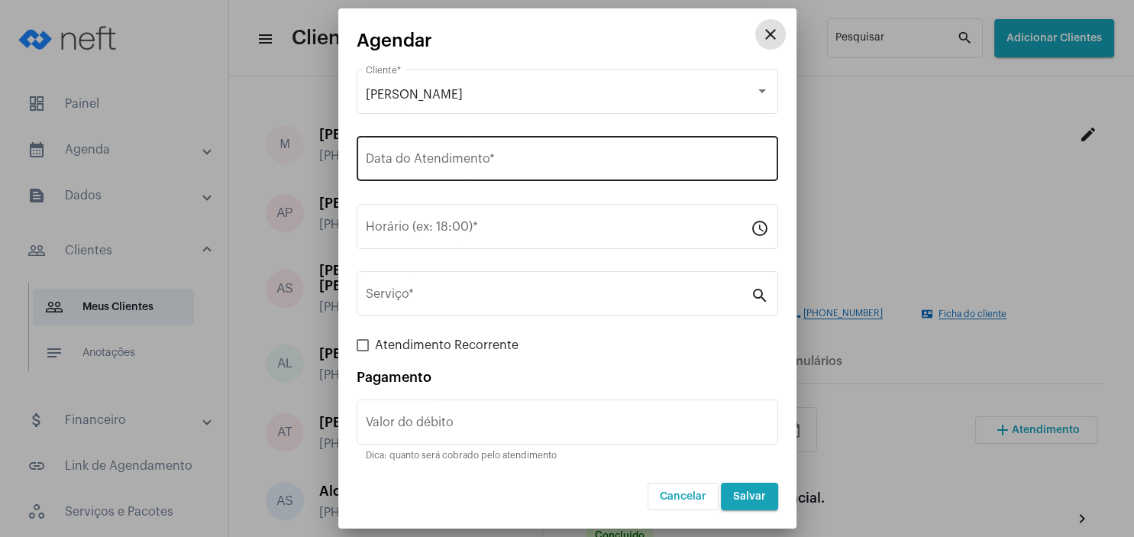
click at [425, 151] on div "Data do Atendimento *" at bounding box center [567, 157] width 403 height 48
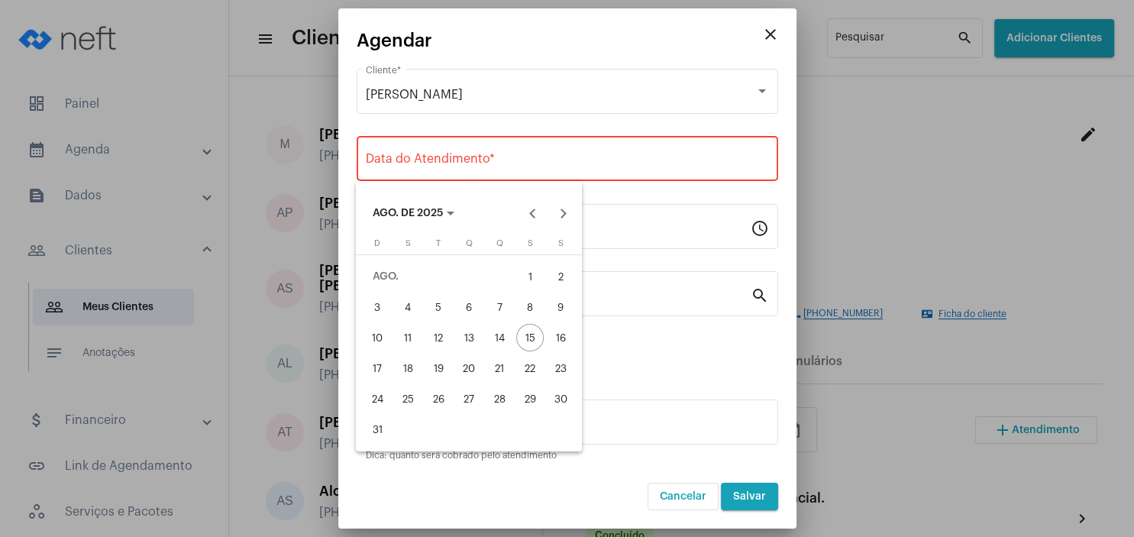
click at [470, 363] on div "20" at bounding box center [468, 367] width 27 height 27
type input "[DATE]"
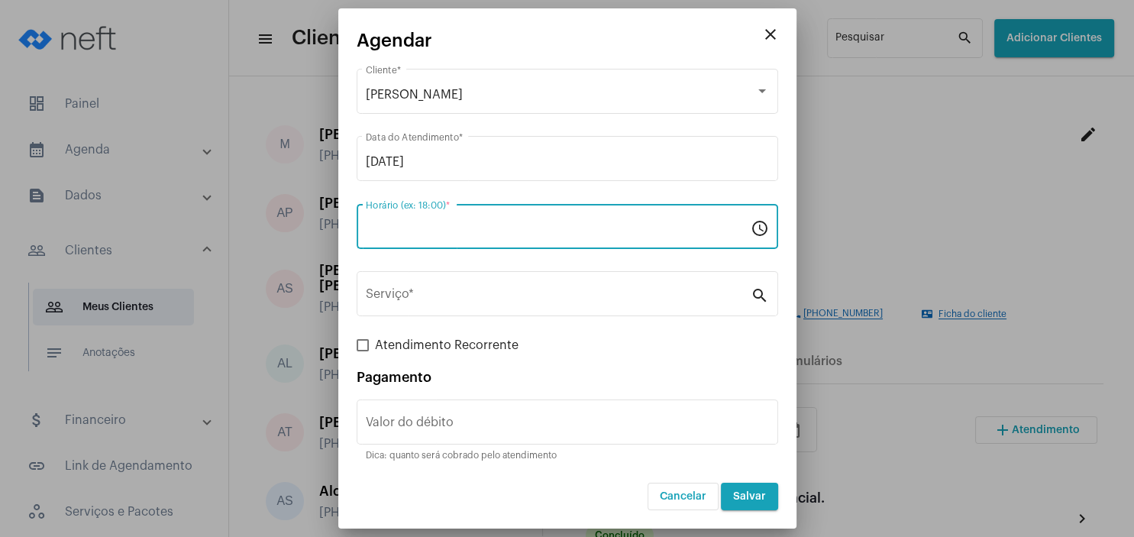
click at [428, 230] on input "Horário (ex: 18:00) *" at bounding box center [558, 230] width 385 height 14
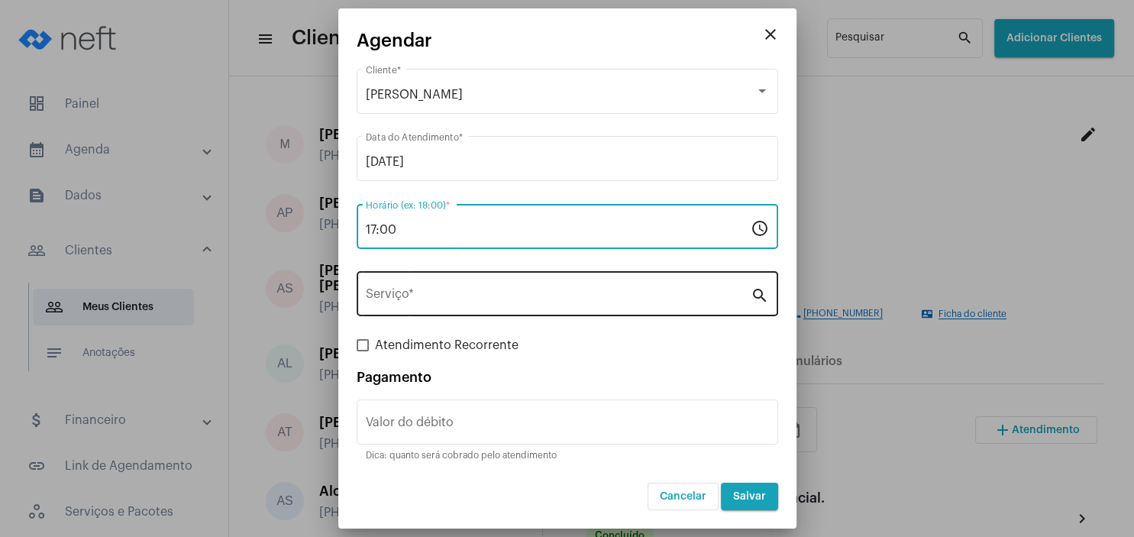
type input "17:00"
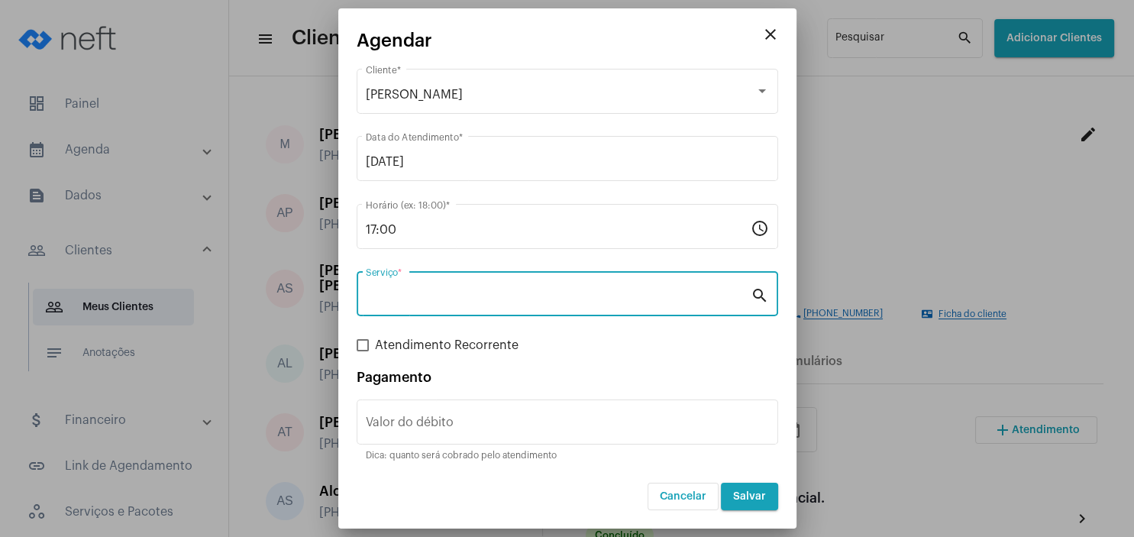
click at [408, 298] on input "Serviço *" at bounding box center [558, 297] width 385 height 14
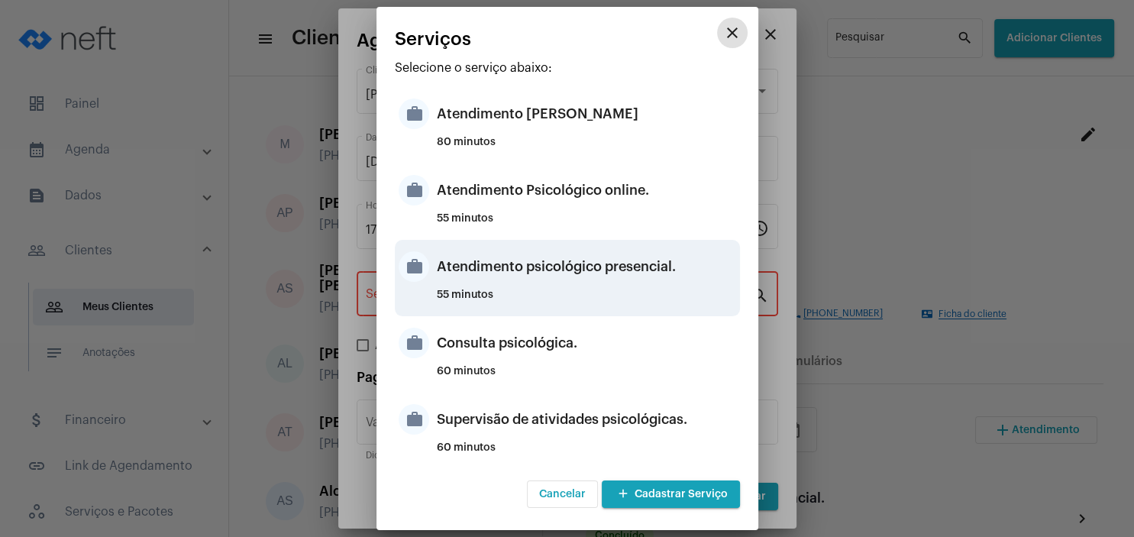
click at [642, 261] on div "Atendimento psicológico presencial." at bounding box center [586, 267] width 299 height 46
type input "Atendimento psicológico presencial."
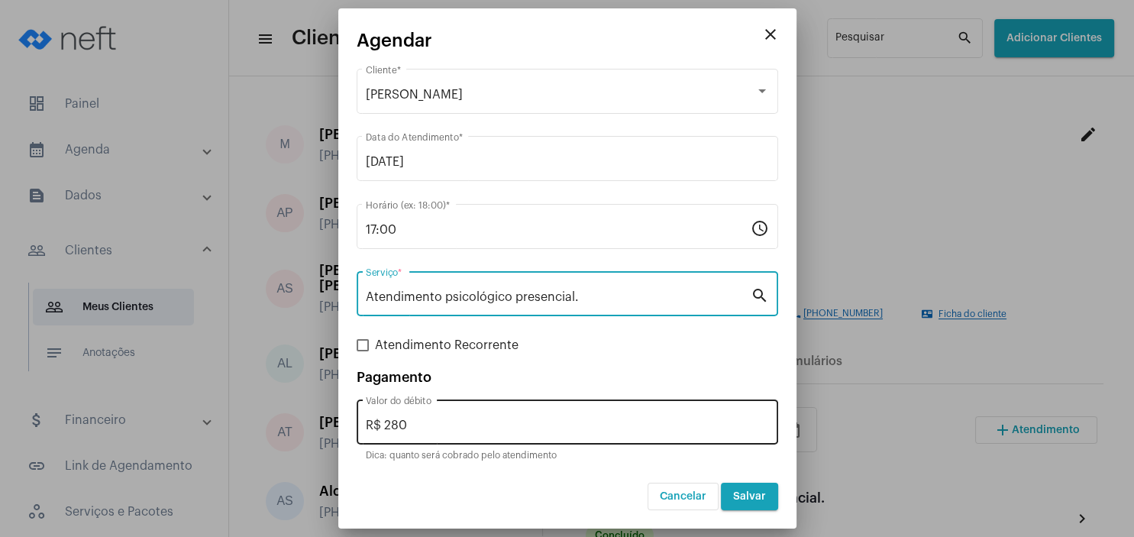
click at [435, 423] on input "R$ 280" at bounding box center [567, 425] width 403 height 14
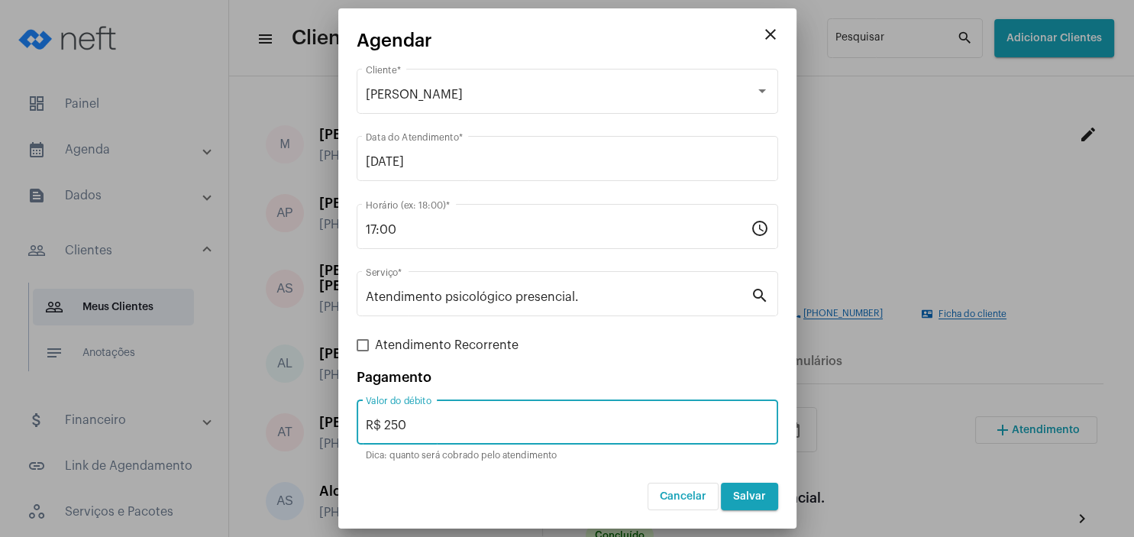
type input "R$ 250"
click at [763, 506] on button "Salvar" at bounding box center [749, 496] width 57 height 27
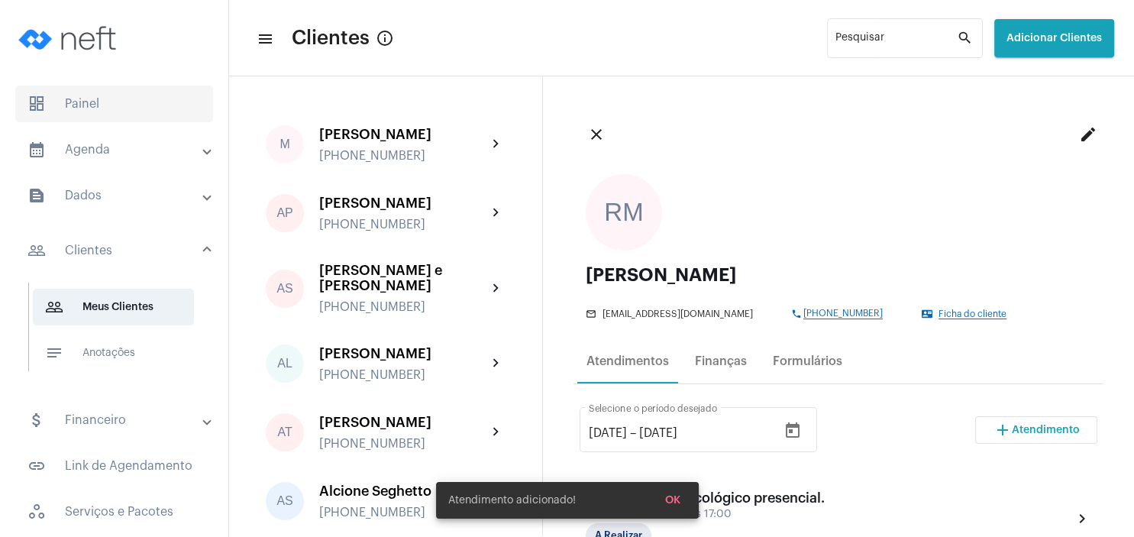
click at [128, 111] on span "dashboard Painel" at bounding box center [114, 104] width 198 height 37
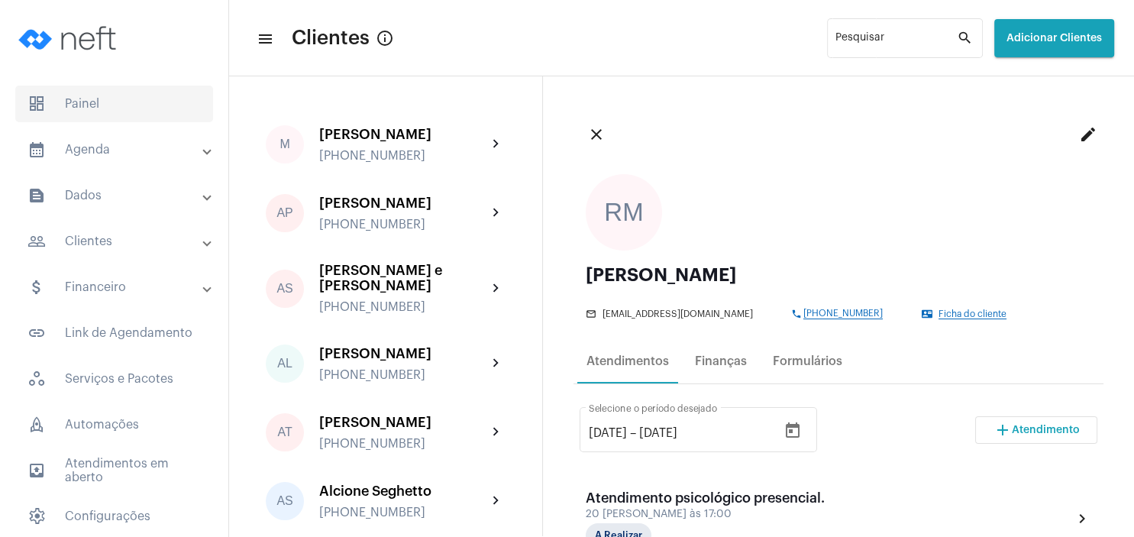
click at [85, 99] on span "dashboard Painel" at bounding box center [114, 104] width 198 height 37
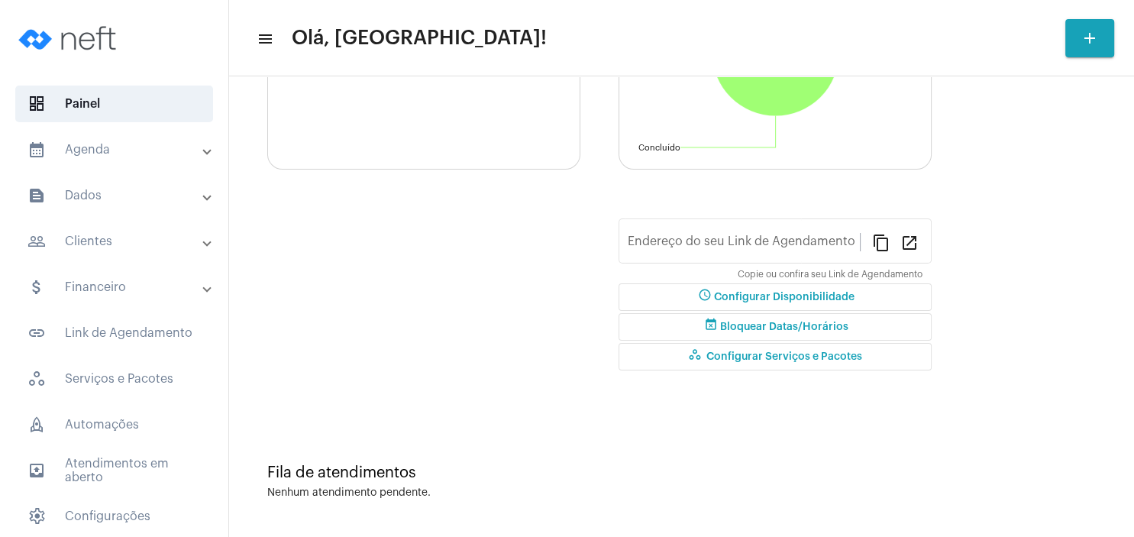
type input "[URL][DOMAIN_NAME][PERSON_NAME]"
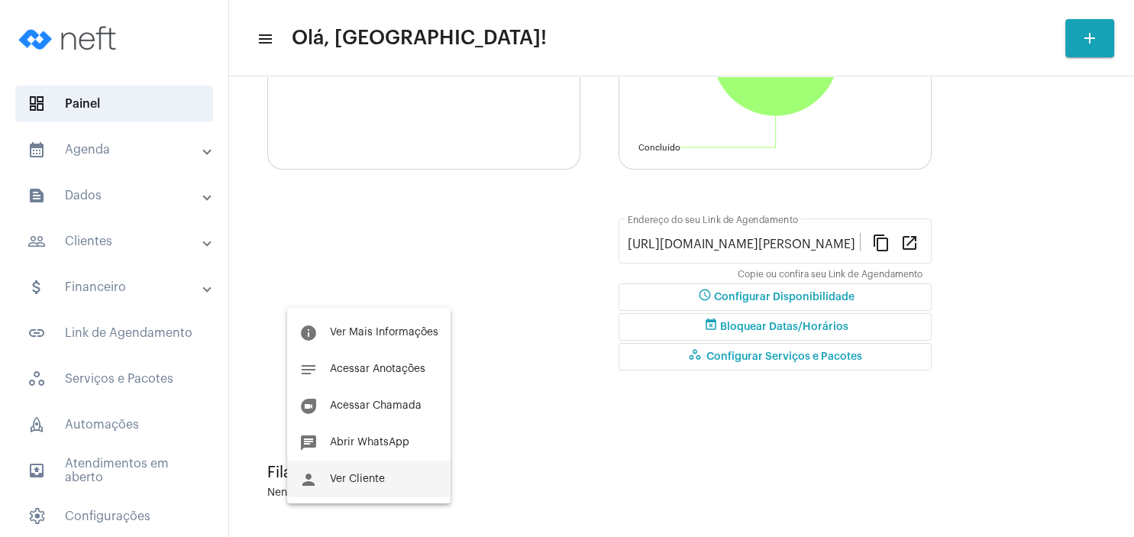
click at [357, 472] on button "person Ver Cliente" at bounding box center [368, 478] width 163 height 37
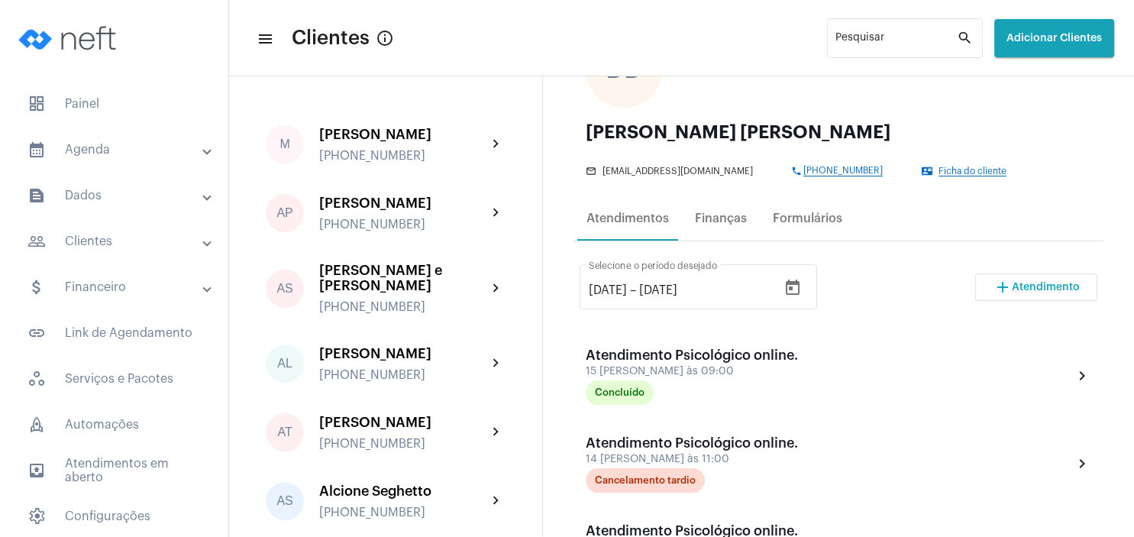
scroll to position [147, 0]
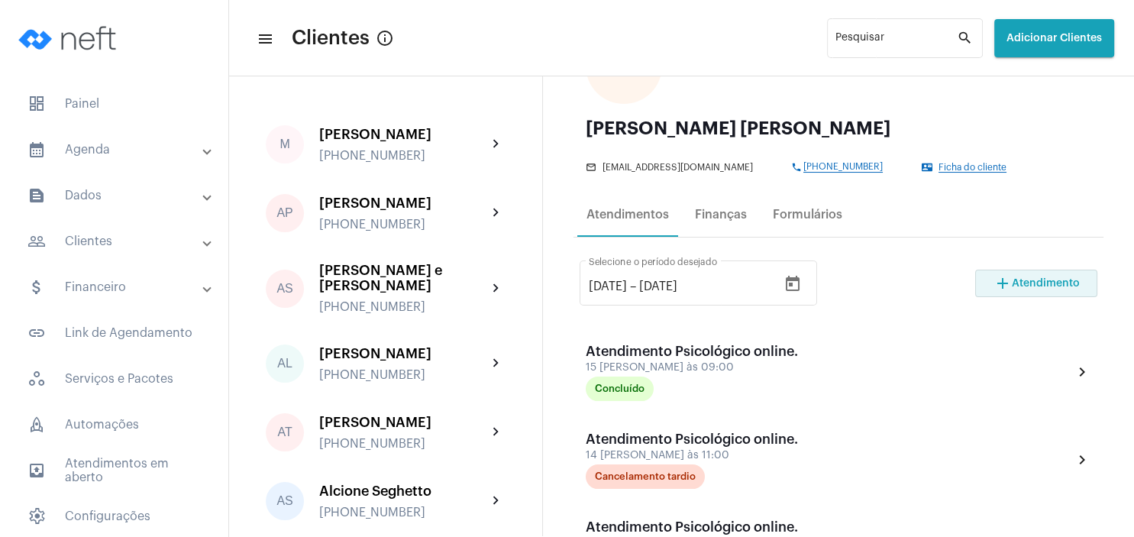
click at [1014, 292] on button "add Atendimento" at bounding box center [1036, 283] width 122 height 27
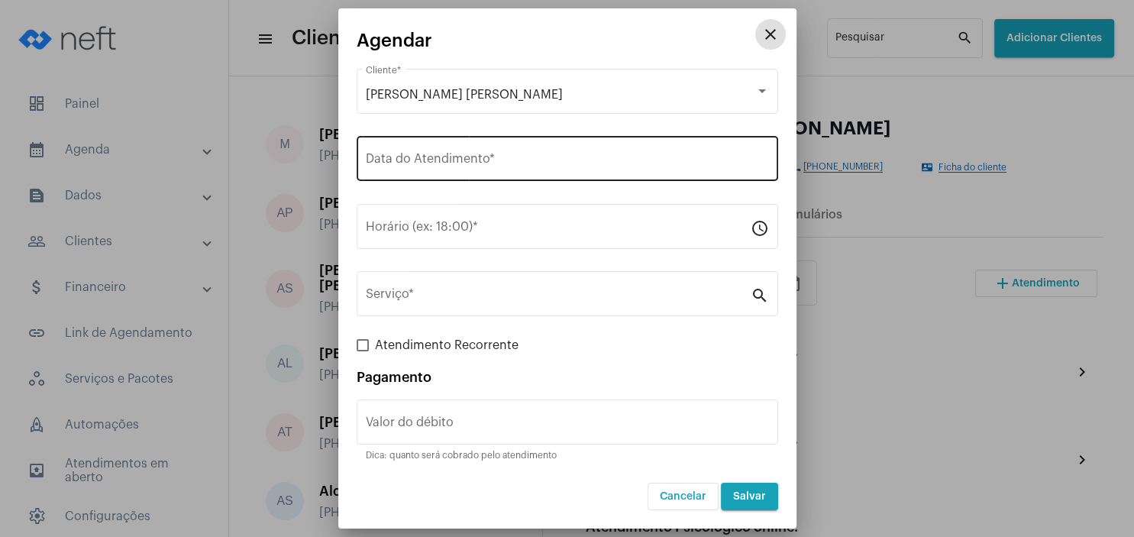
click at [380, 163] on input "Data do Atendimento *" at bounding box center [567, 162] width 403 height 14
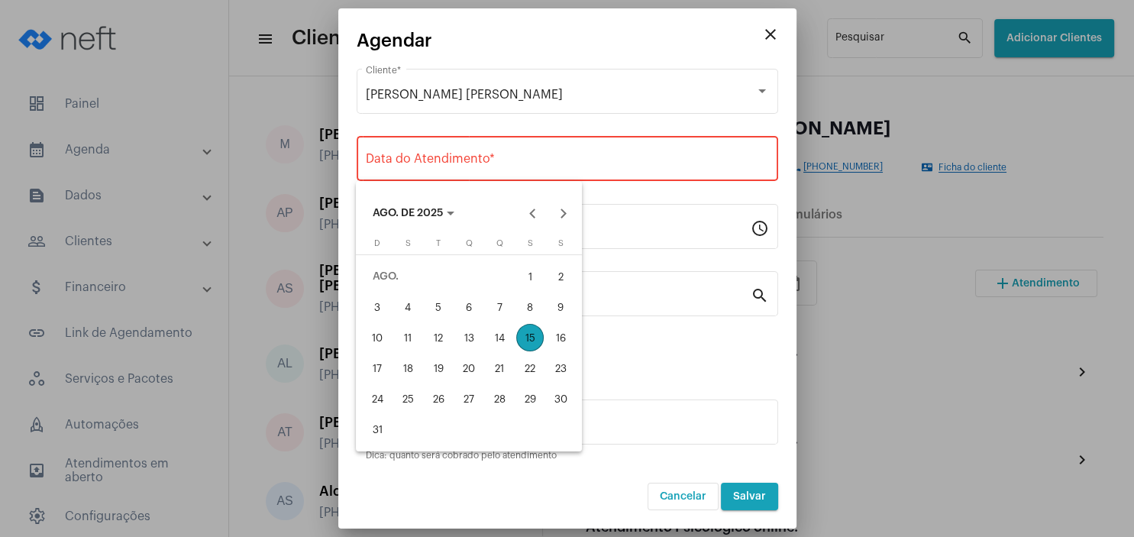
click at [495, 400] on div "28" at bounding box center [499, 398] width 27 height 27
type input "[DATE]"
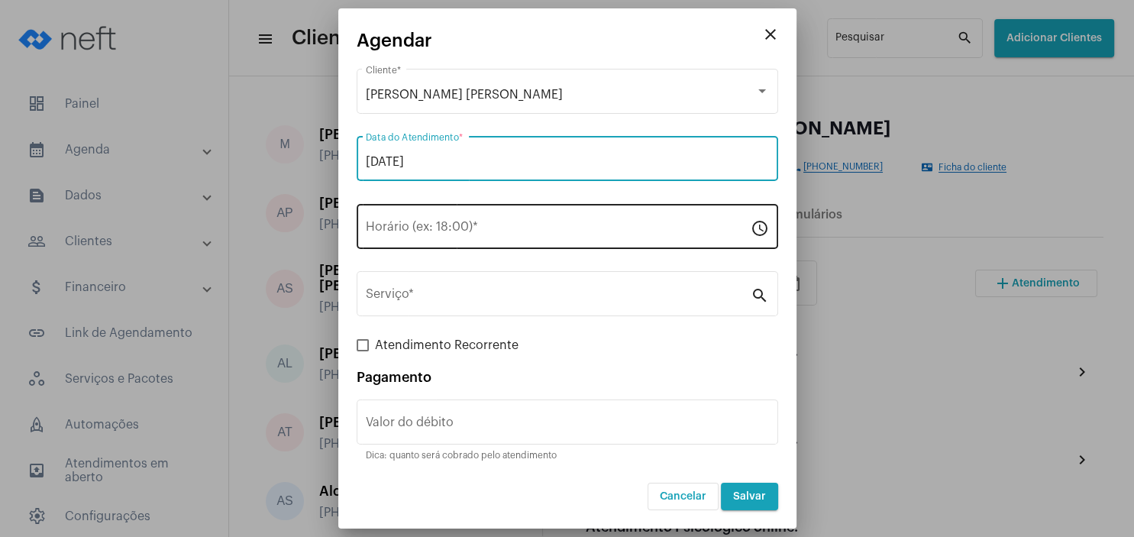
click at [425, 235] on input "Horário (ex: 18:00) *" at bounding box center [558, 230] width 385 height 14
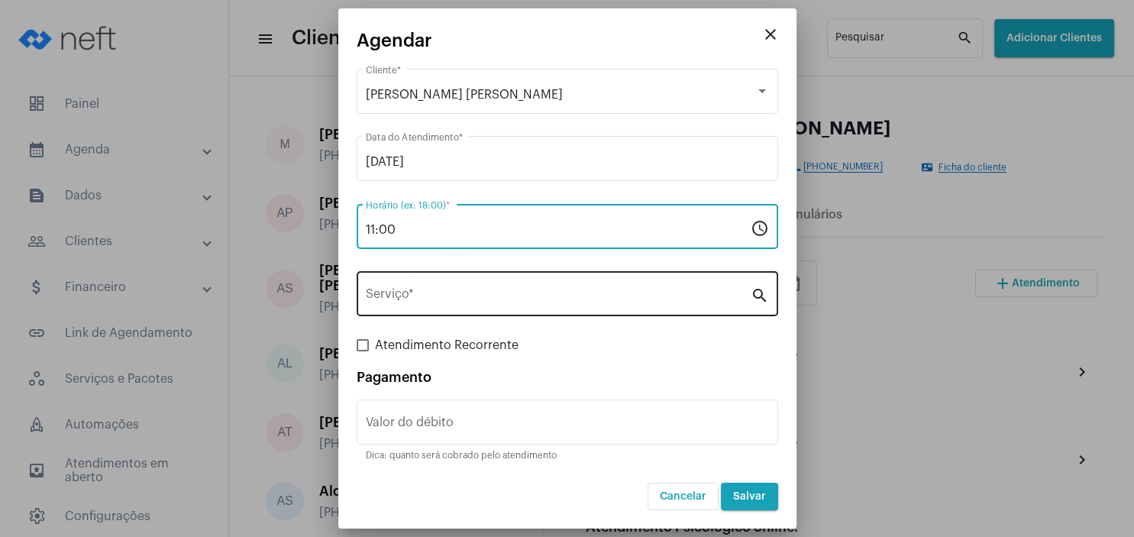
type input "11:00"
click at [392, 306] on div "Serviço *" at bounding box center [558, 292] width 385 height 48
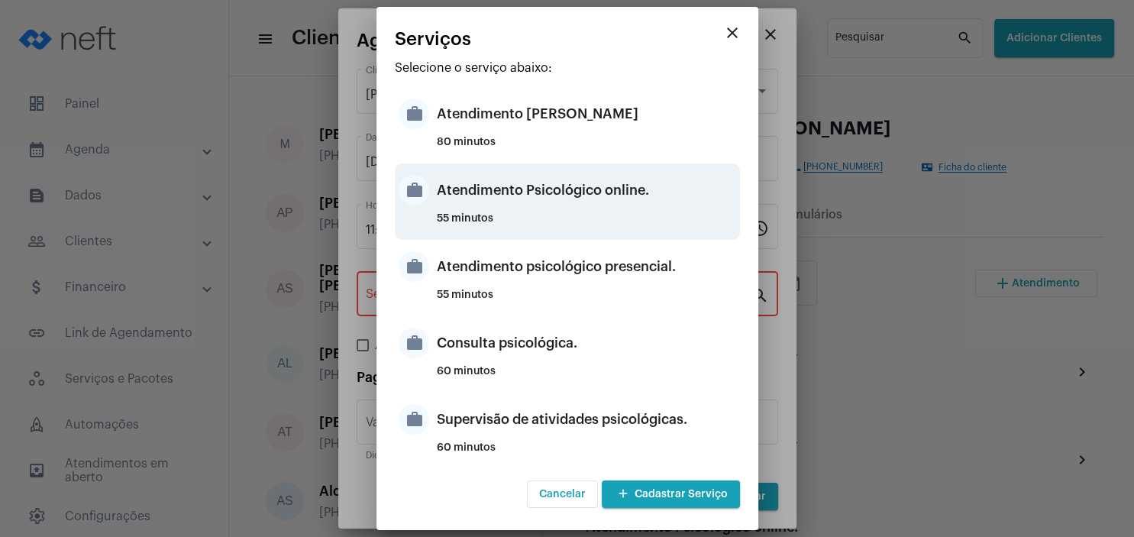
click at [549, 193] on div "Atendimento Psicológico online." at bounding box center [586, 190] width 299 height 46
type input "Atendimento Psicológico online."
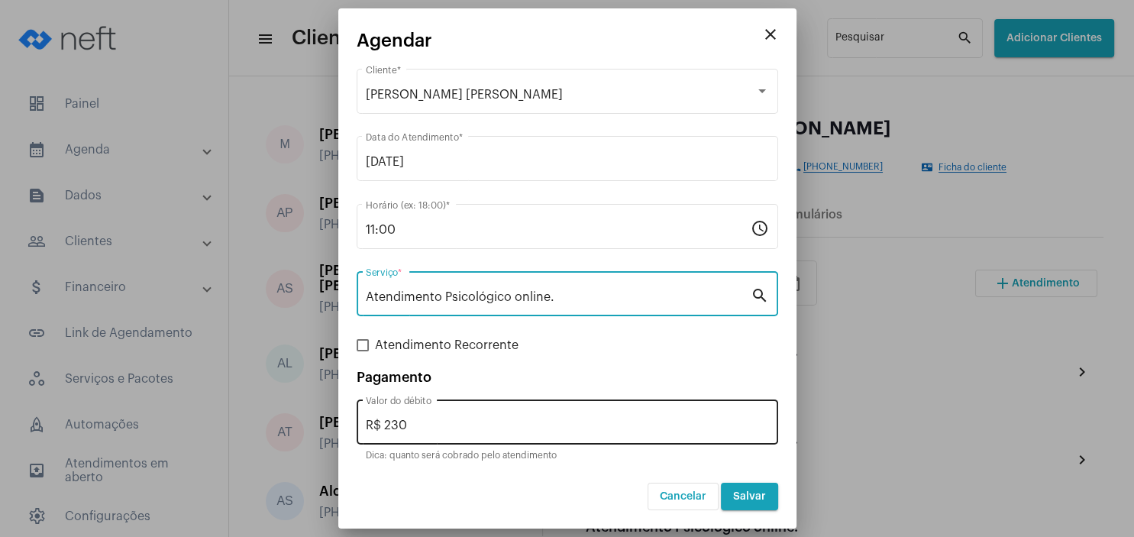
click at [422, 428] on input "R$ 230" at bounding box center [567, 425] width 403 height 14
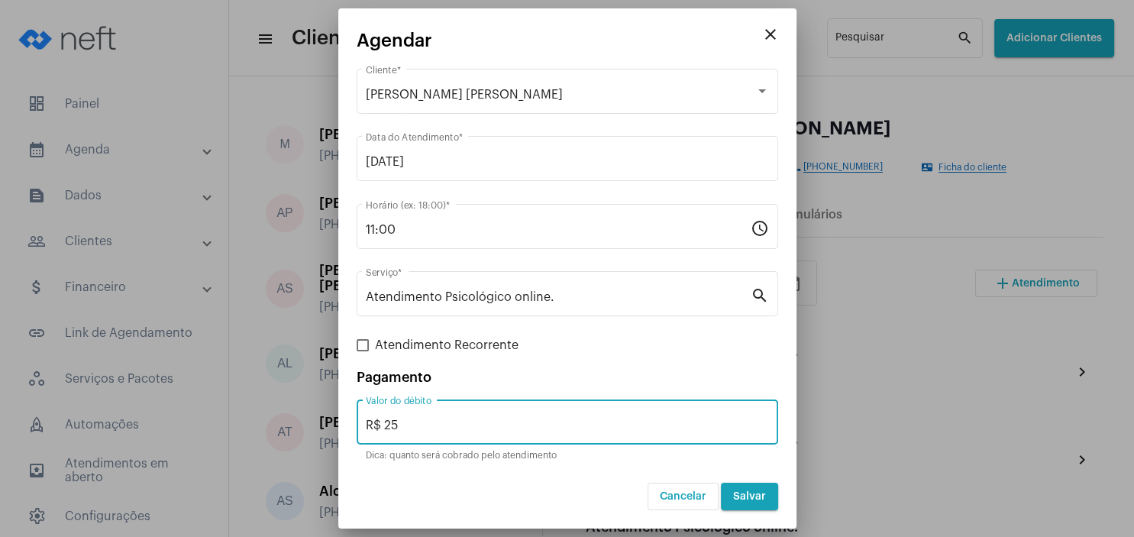
type input "R$ 250"
